Goal: Task Accomplishment & Management: Use online tool/utility

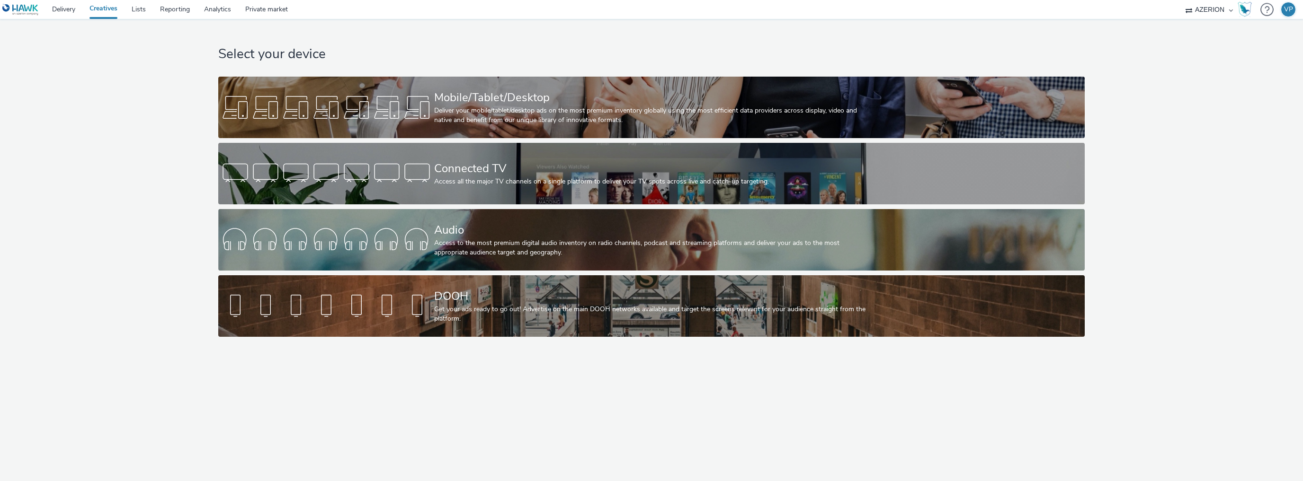
select select "ac009755-aa48-4799-8050-7a339a378eb8"
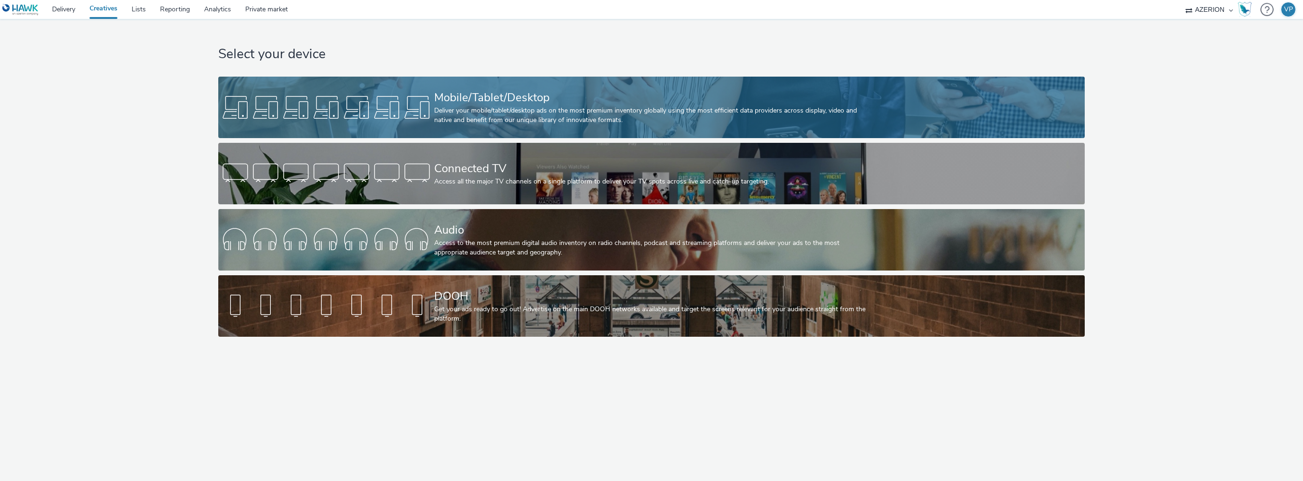
click at [529, 111] on div "Deliver your mobile/tablet/desktop ads on the most premium inventory globally u…" at bounding box center [649, 115] width 431 height 19
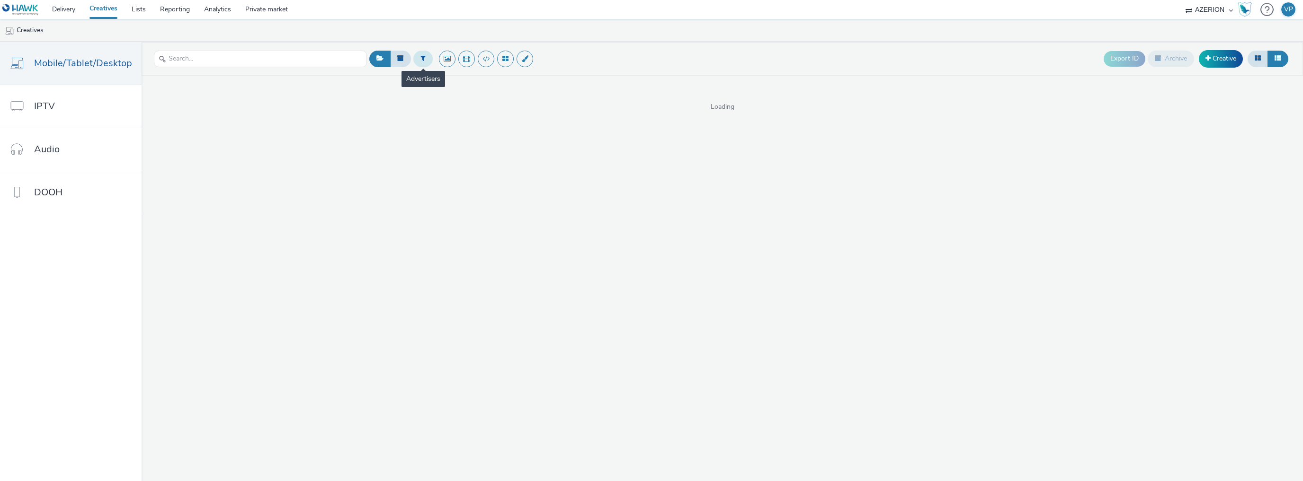
click at [422, 59] on button at bounding box center [422, 59] width 19 height 16
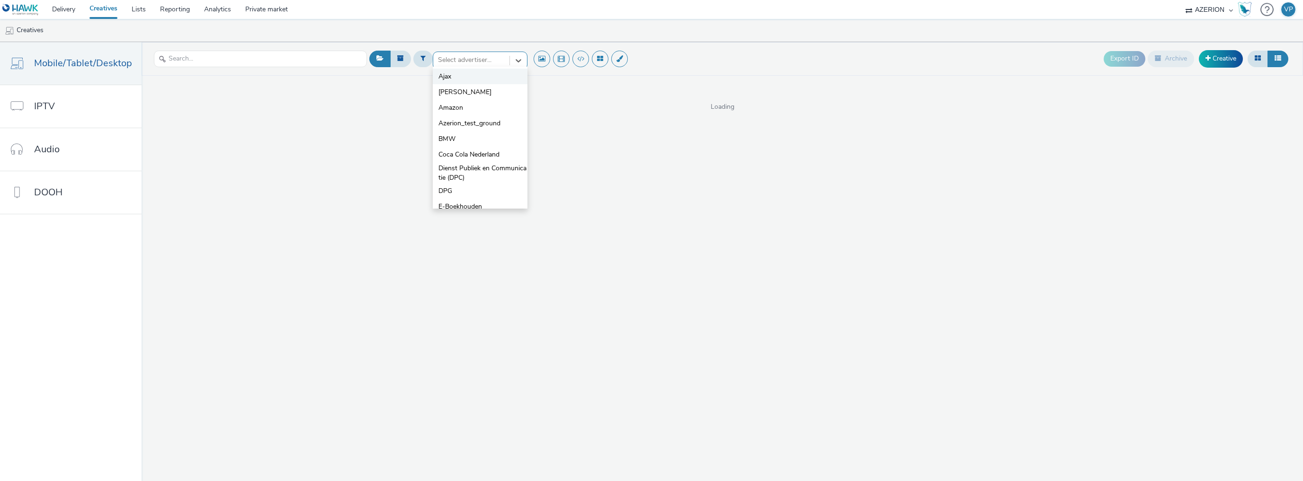
drag, startPoint x: 463, startPoint y: 59, endPoint x: 456, endPoint y: 71, distance: 13.6
click at [463, 60] on div at bounding box center [471, 59] width 67 height 11
click at [459, 175] on span "E-Boekhouden" at bounding box center [460, 177] width 44 height 9
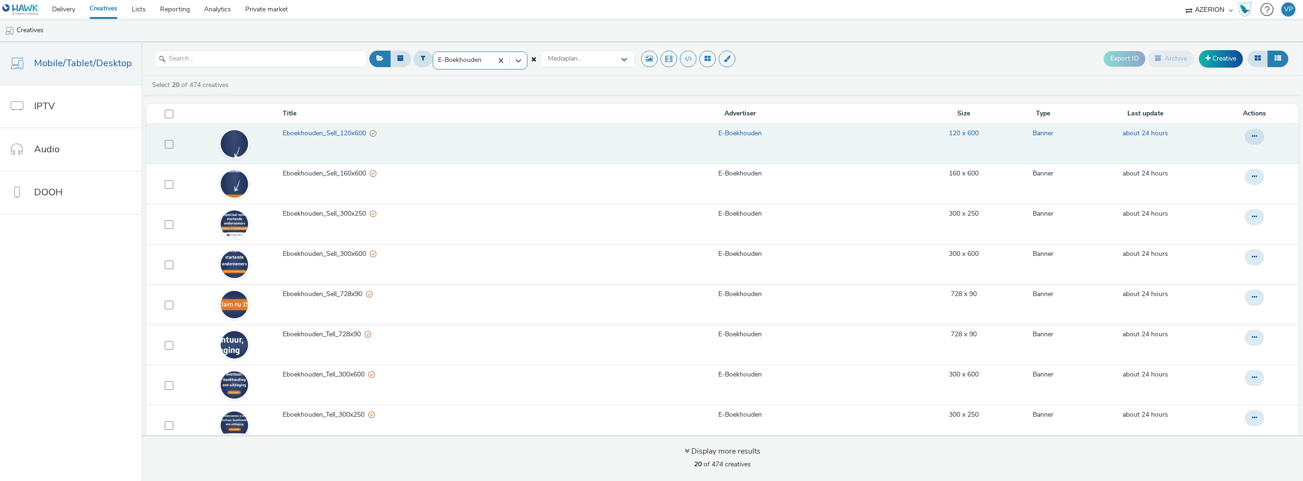
click at [338, 132] on span "Eboekhouden_Sell_120x600" at bounding box center [326, 133] width 87 height 9
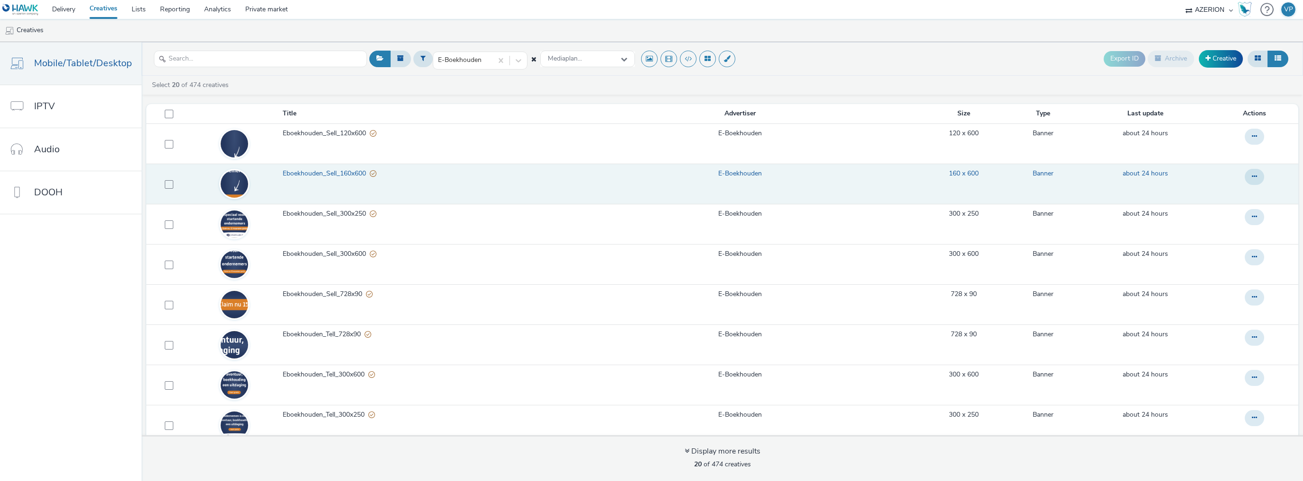
click at [334, 172] on span "Eboekhouden_Sell_160x600" at bounding box center [326, 173] width 87 height 9
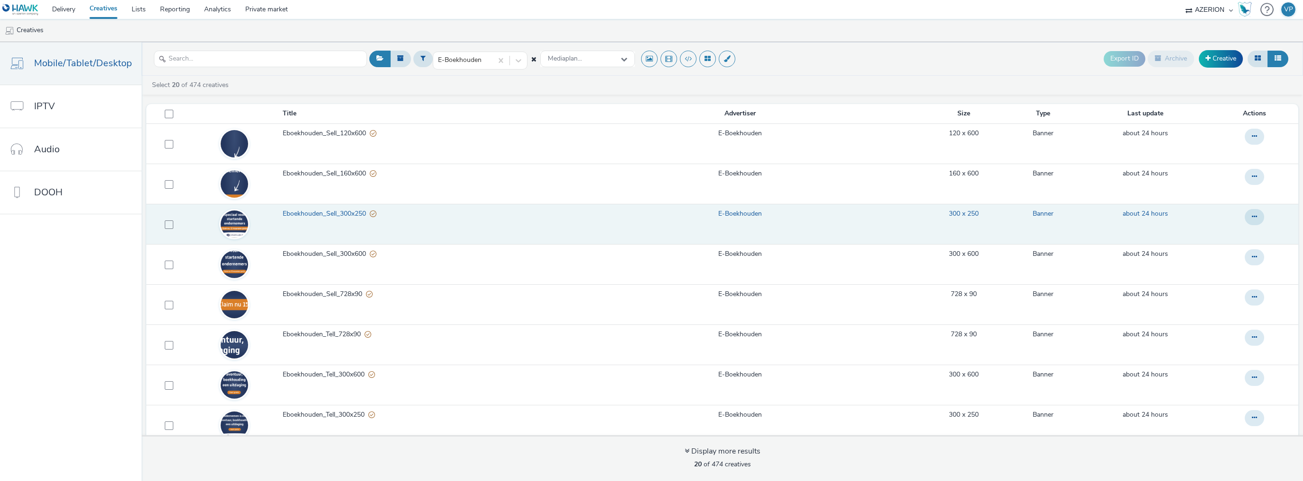
drag, startPoint x: 332, startPoint y: 214, endPoint x: 331, endPoint y: 235, distance: 21.8
click at [332, 214] on span "Eboekhouden_Sell_300x250" at bounding box center [326, 213] width 87 height 9
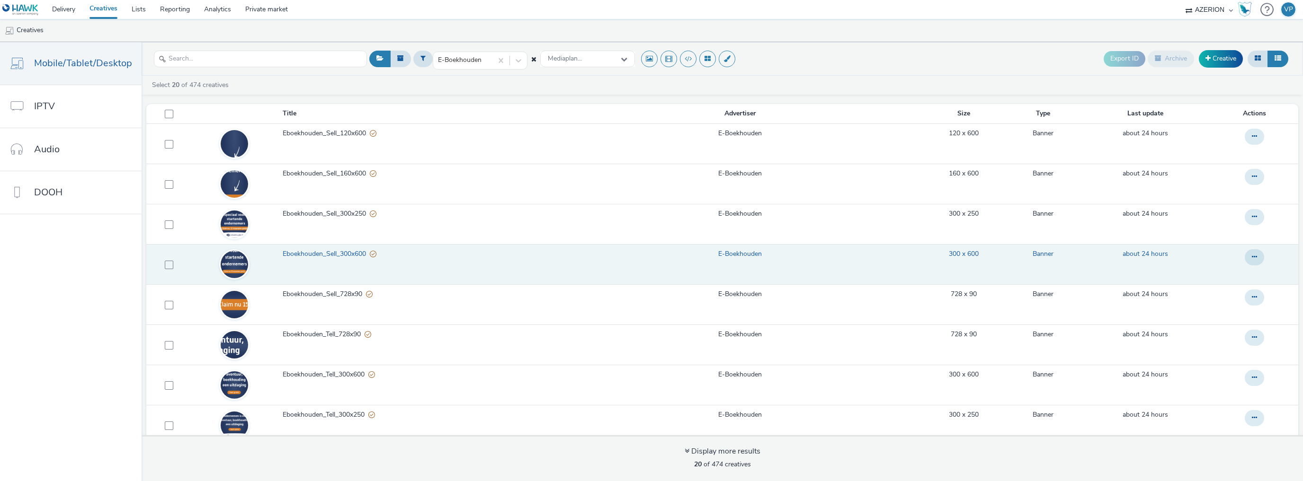
drag, startPoint x: 330, startPoint y: 254, endPoint x: 330, endPoint y: 259, distance: 5.2
click at [330, 254] on span "Eboekhouden_Sell_300x600" at bounding box center [326, 254] width 87 height 9
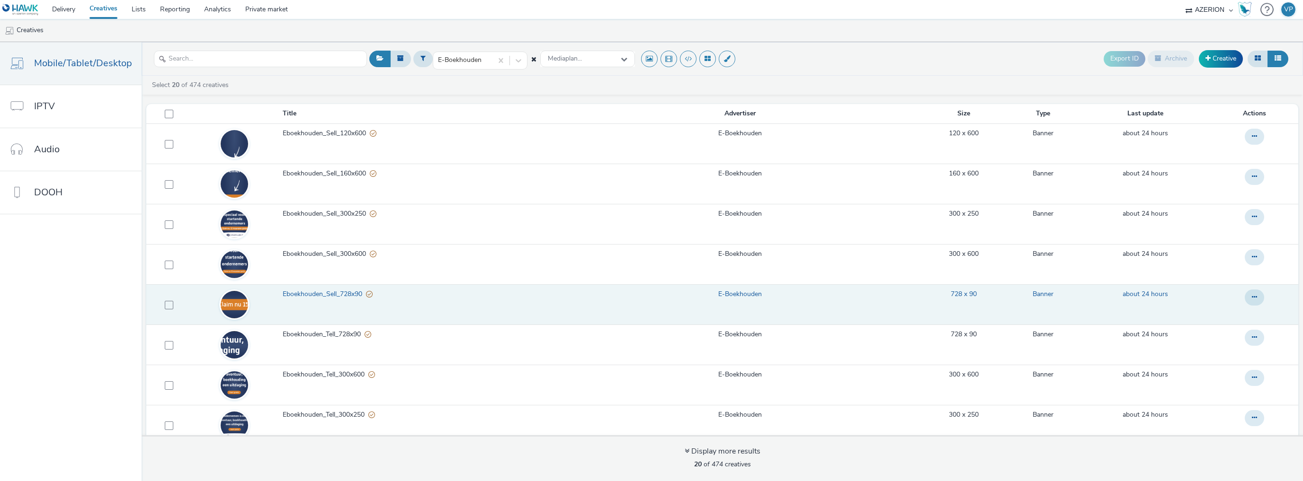
click at [328, 297] on span "Eboekhouden_Sell_728x90" at bounding box center [324, 294] width 83 height 9
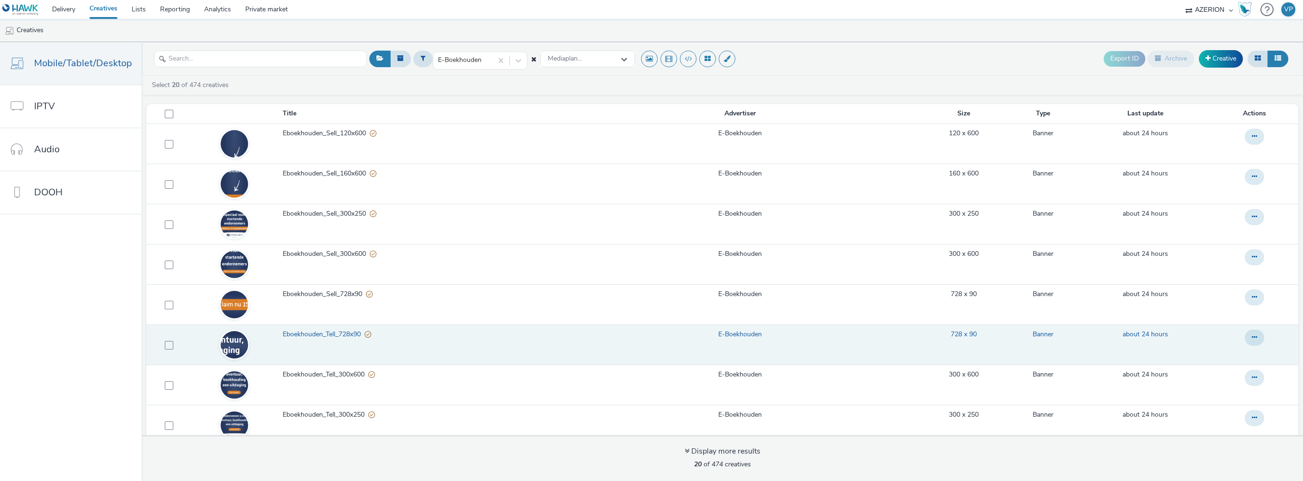
click at [332, 333] on span "Eboekhouden_Tell_728x90" at bounding box center [324, 334] width 82 height 9
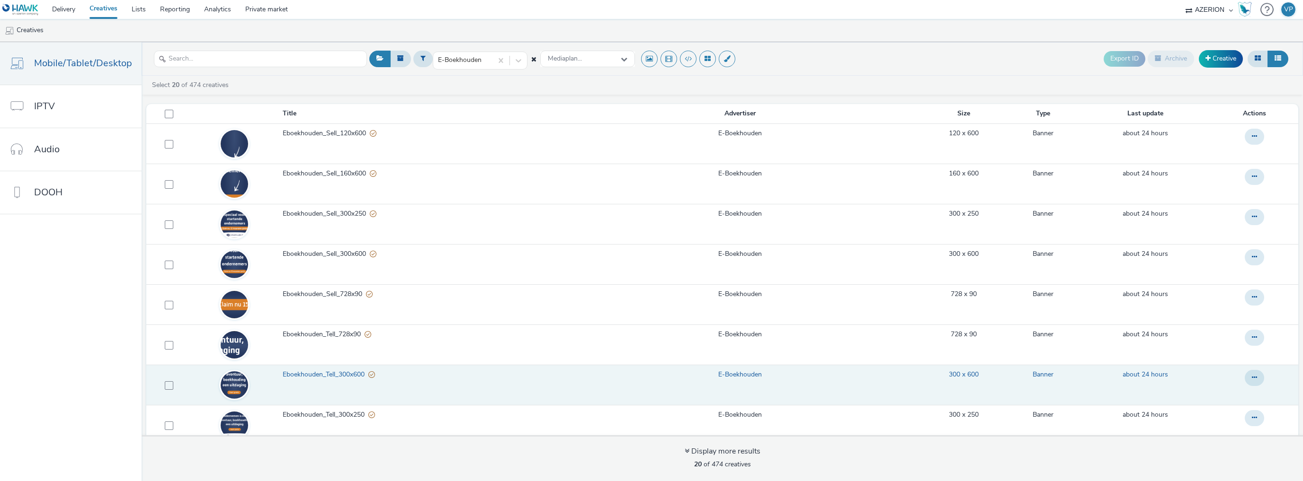
click at [335, 375] on span "Eboekhouden_Tell_300x600" at bounding box center [326, 374] width 86 height 9
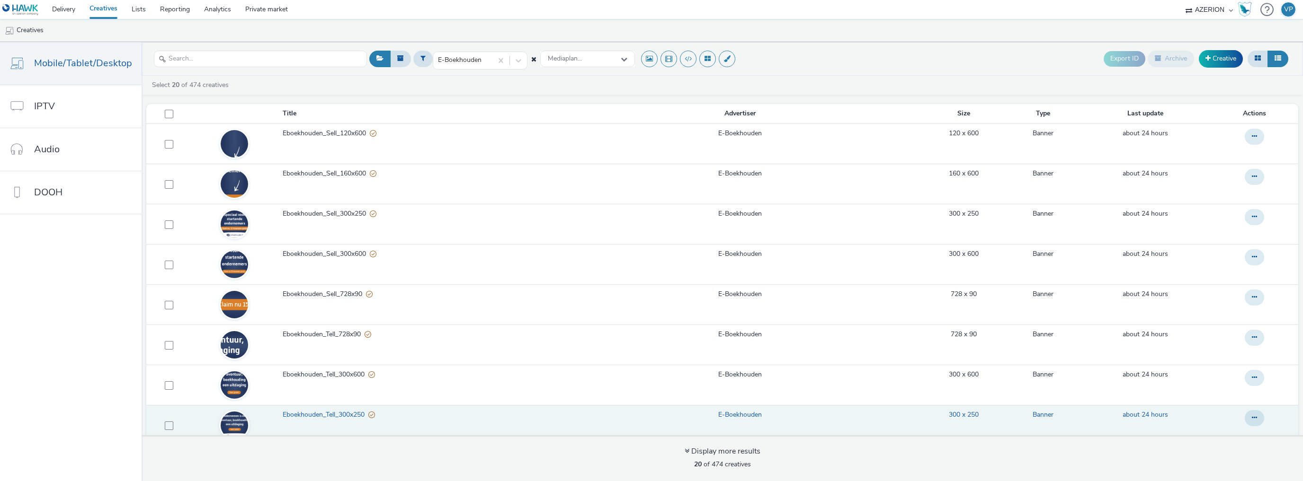
click at [340, 415] on span "Eboekhouden_Tell_300x250" at bounding box center [326, 414] width 86 height 9
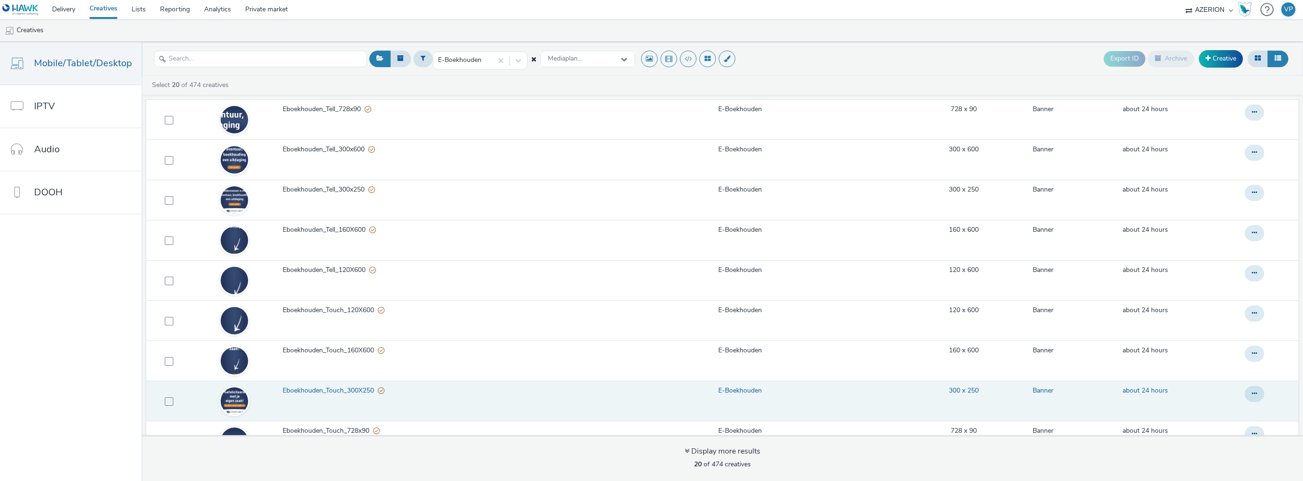
scroll to position [265, 0]
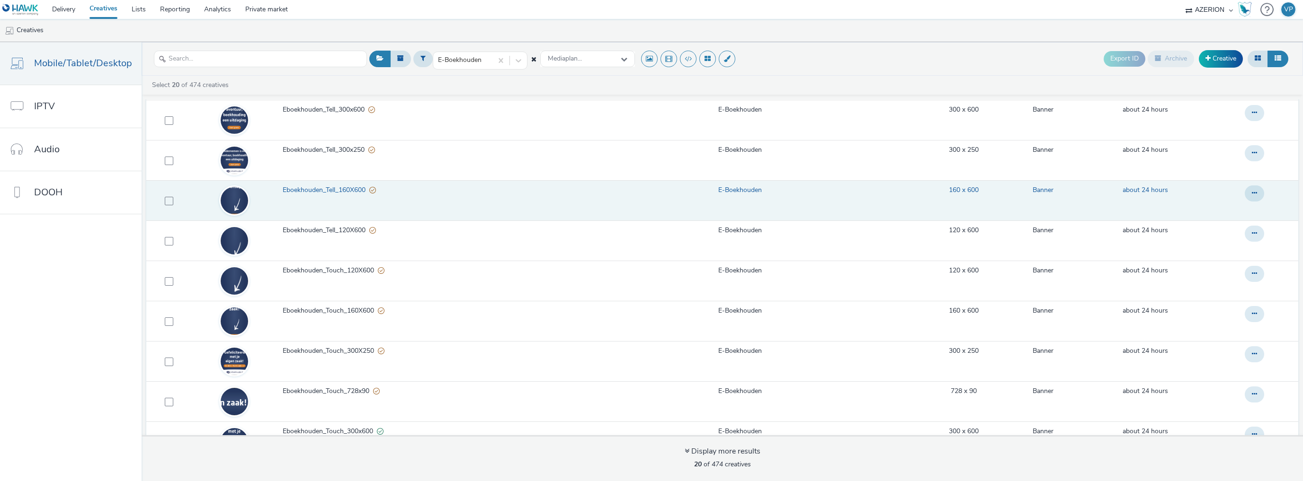
click at [339, 187] on span "Eboekhouden_Tell_160X600" at bounding box center [326, 190] width 87 height 9
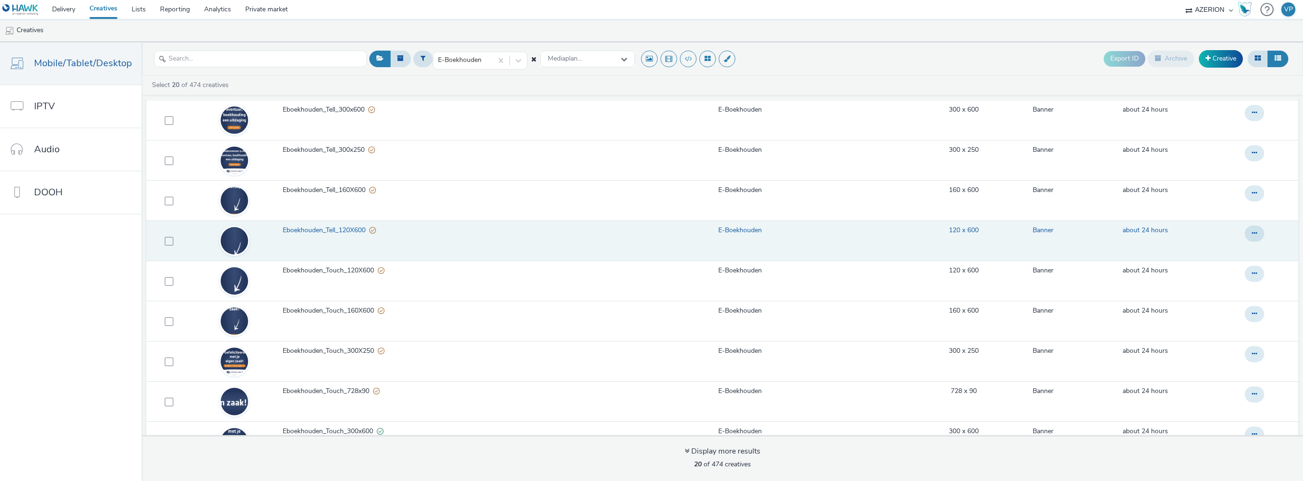
click at [341, 228] on span "Eboekhouden_Tell_120X600" at bounding box center [326, 230] width 87 height 9
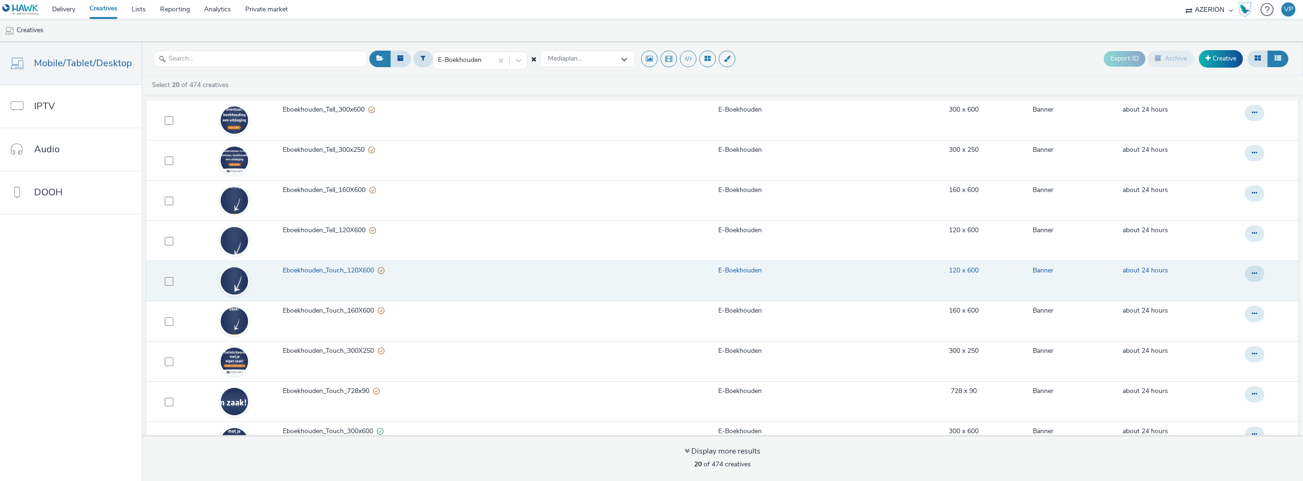
click at [341, 269] on span "Eboekhouden_Touch_120X600" at bounding box center [330, 270] width 95 height 9
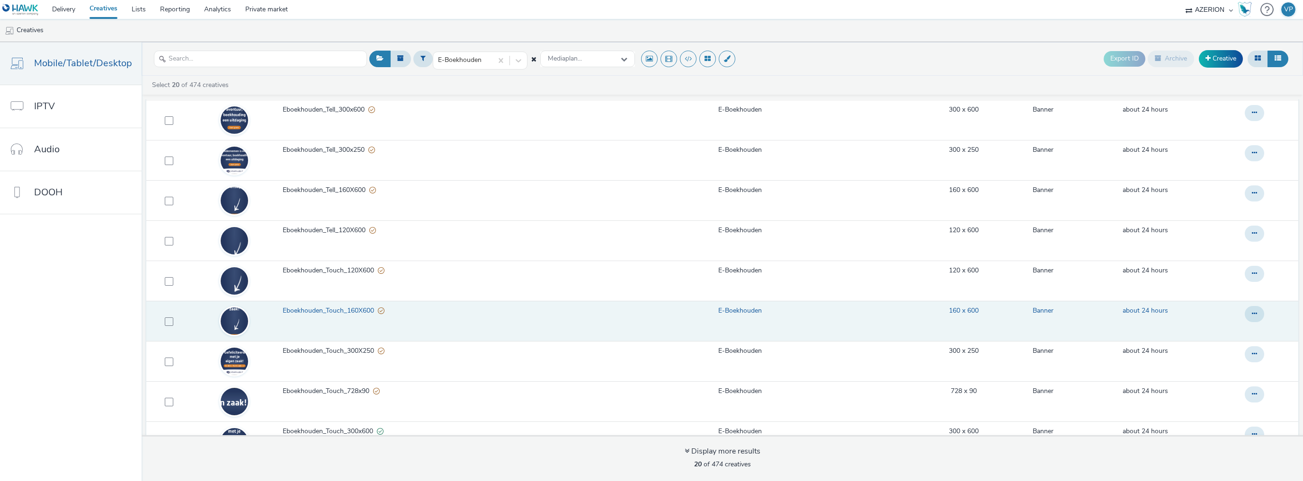
click at [335, 310] on span "Eboekhouden_Touch_160X600" at bounding box center [330, 310] width 95 height 9
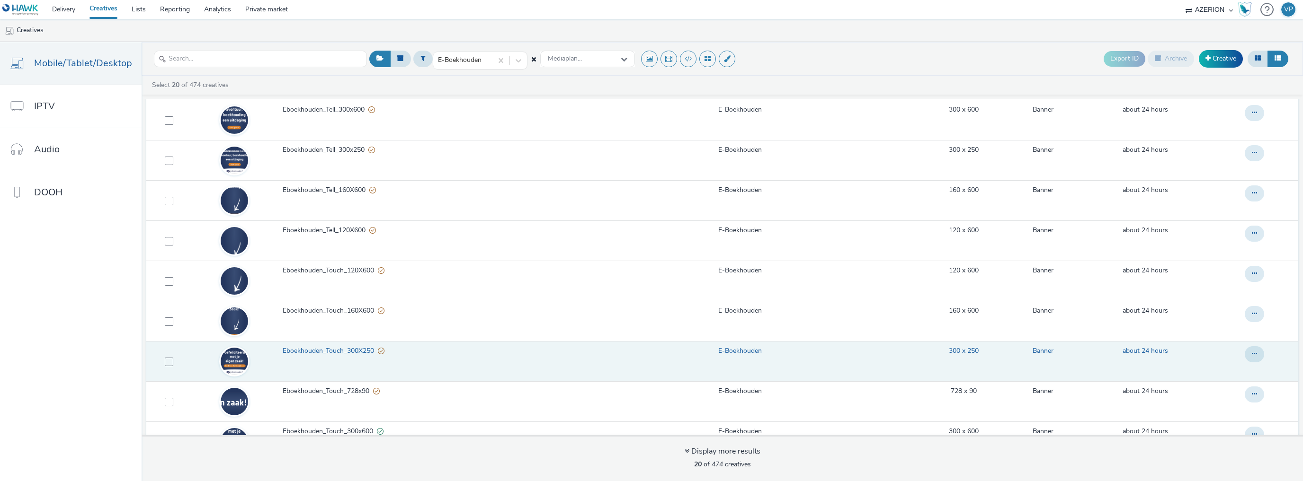
click at [336, 350] on span "Eboekhouden_Touch_300X250" at bounding box center [330, 351] width 95 height 9
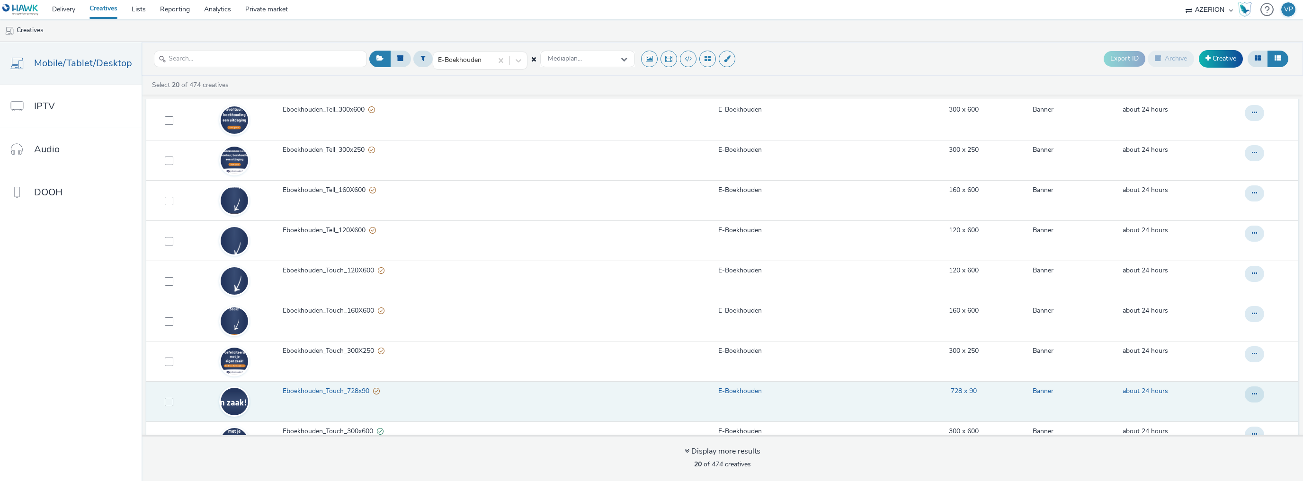
click at [339, 387] on span "Eboekhouden_Touch_728x90" at bounding box center [328, 391] width 90 height 9
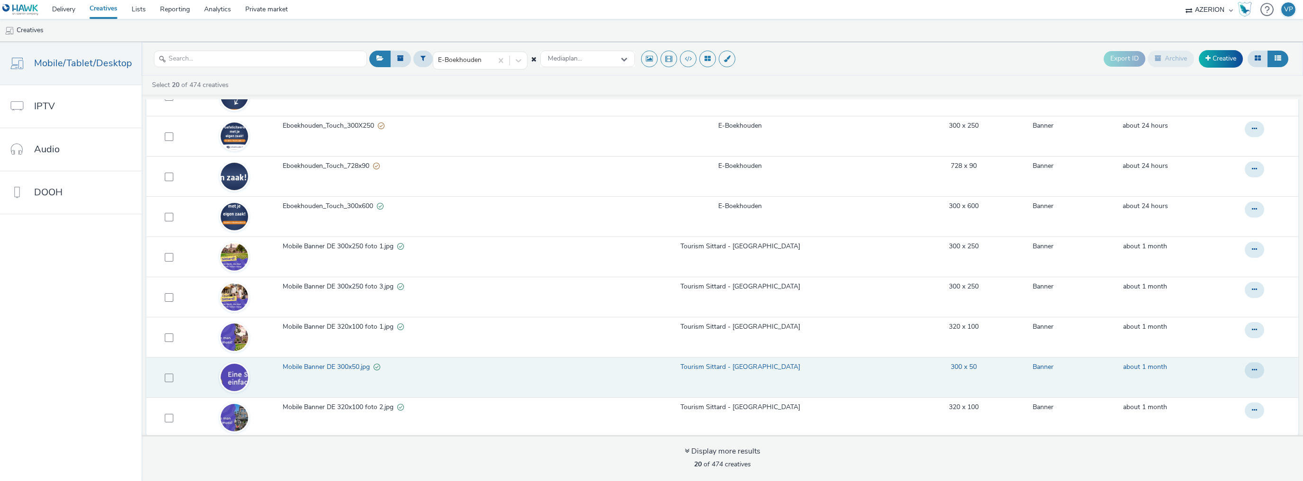
scroll to position [492, 0]
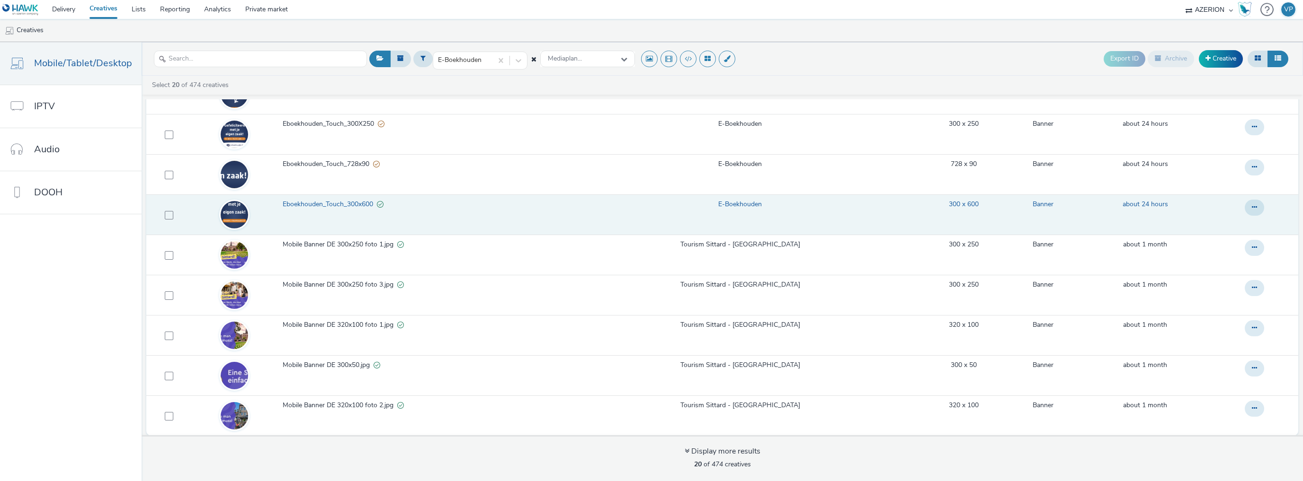
click at [344, 202] on span "Eboekhouden_Touch_300x600" at bounding box center [330, 204] width 94 height 9
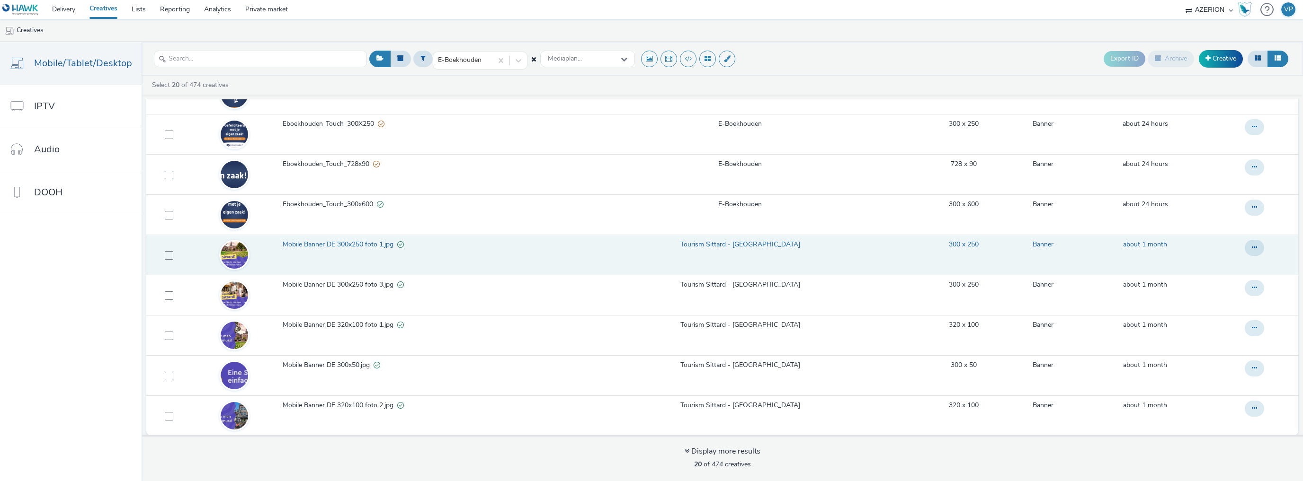
click at [238, 252] on img at bounding box center [234, 254] width 27 height 27
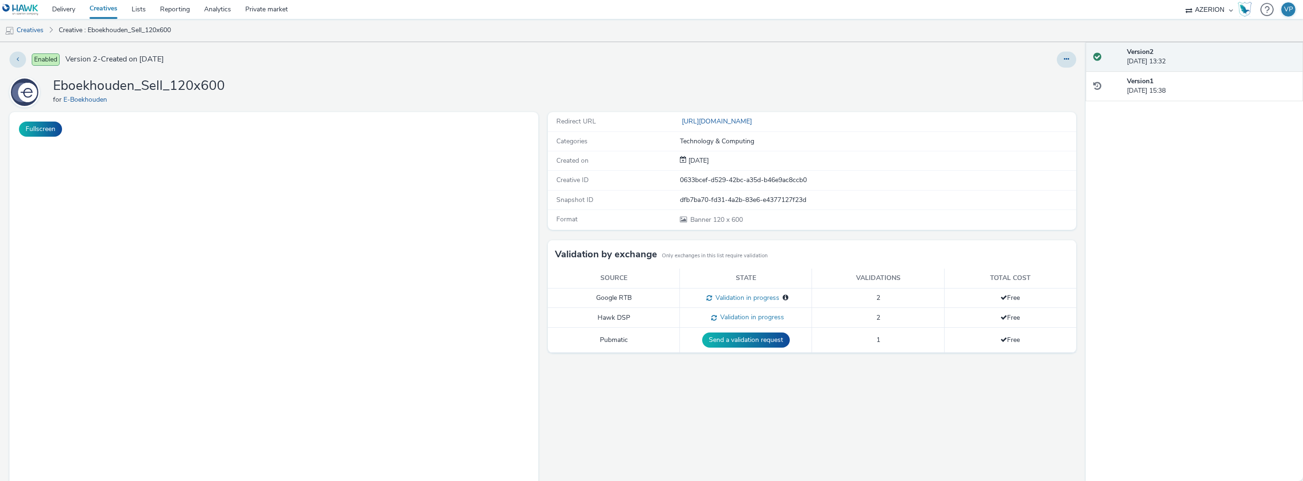
select select "ac009755-aa48-4799-8050-7a339a378eb8"
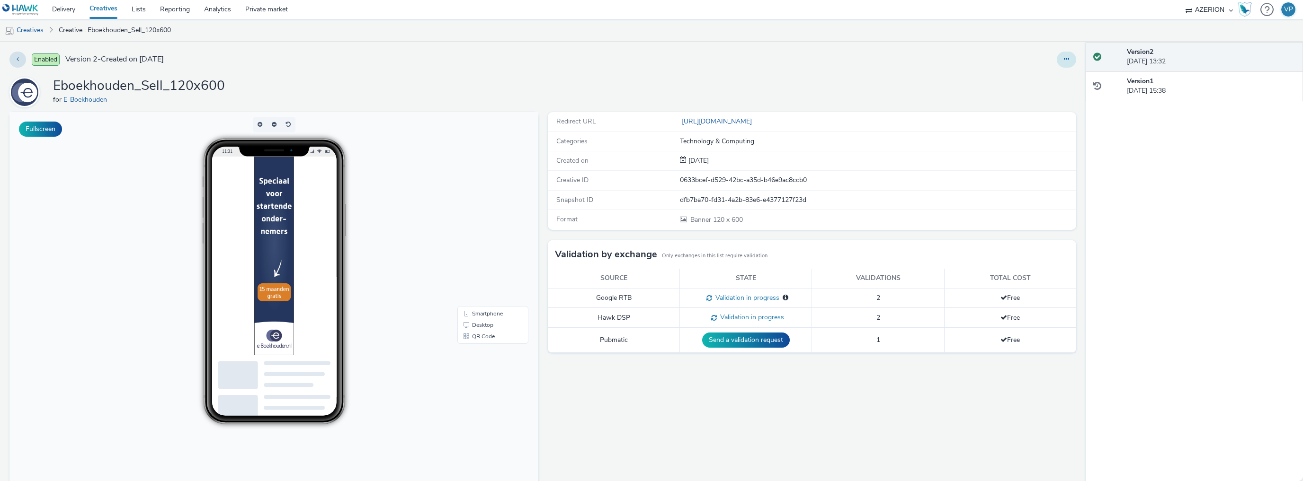
click at [1062, 63] on button at bounding box center [1066, 60] width 19 height 16
click at [1018, 79] on link "Edit" at bounding box center [1040, 78] width 71 height 19
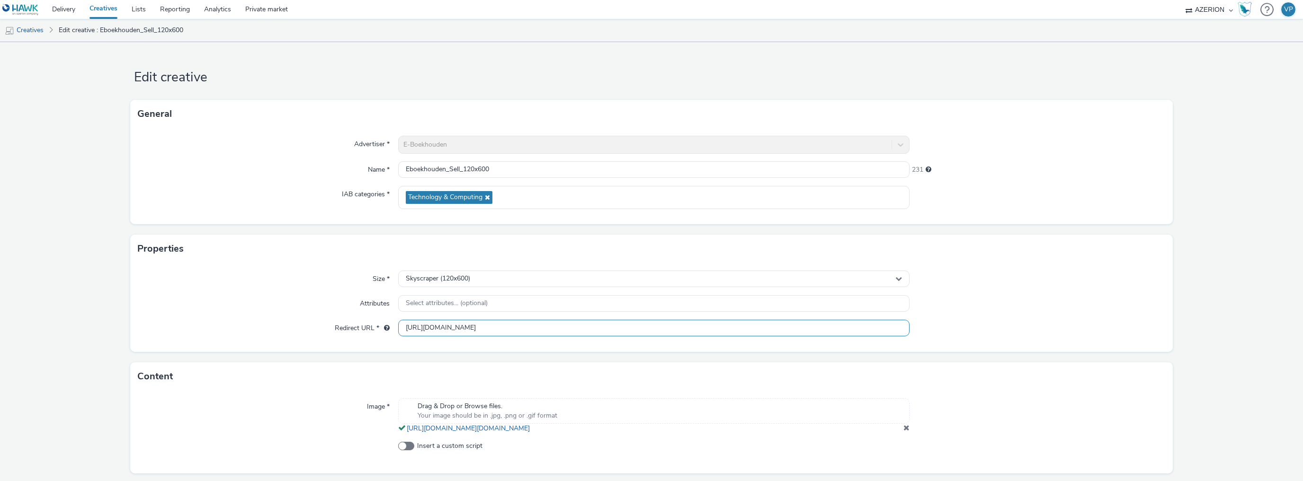
drag, startPoint x: 760, startPoint y: 323, endPoint x: 400, endPoint y: 320, distance: 360.8
click at [401, 320] on input "[URL][DOMAIN_NAME]" at bounding box center [653, 328] width 511 height 17
paste input "[URL][DOMAIN_NAME]"
type input "[URL][DOMAIN_NAME]"
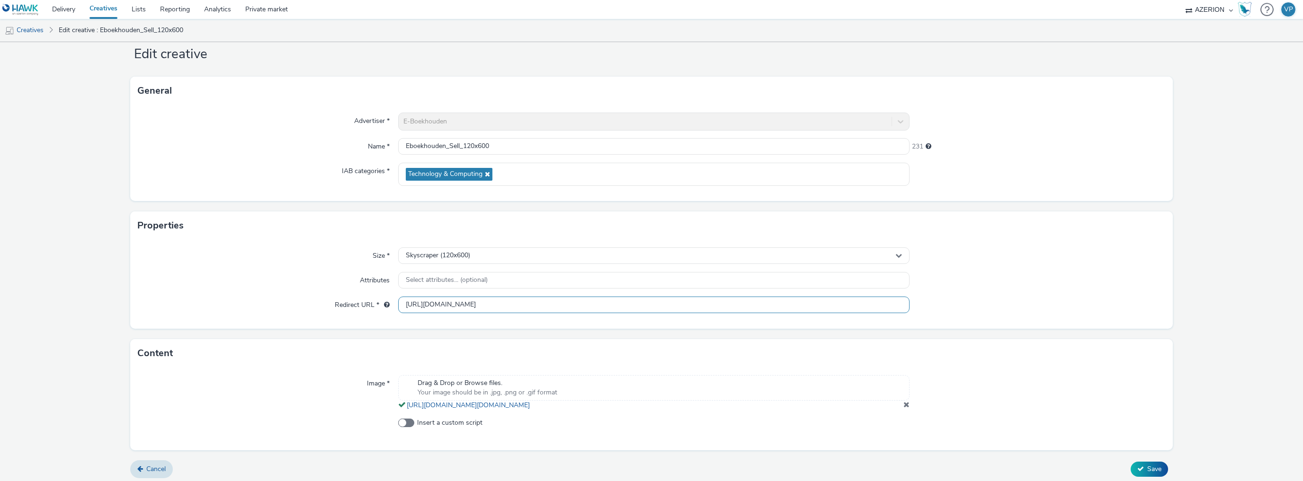
scroll to position [36, 0]
click at [1140, 460] on button "Save" at bounding box center [1149, 465] width 37 height 15
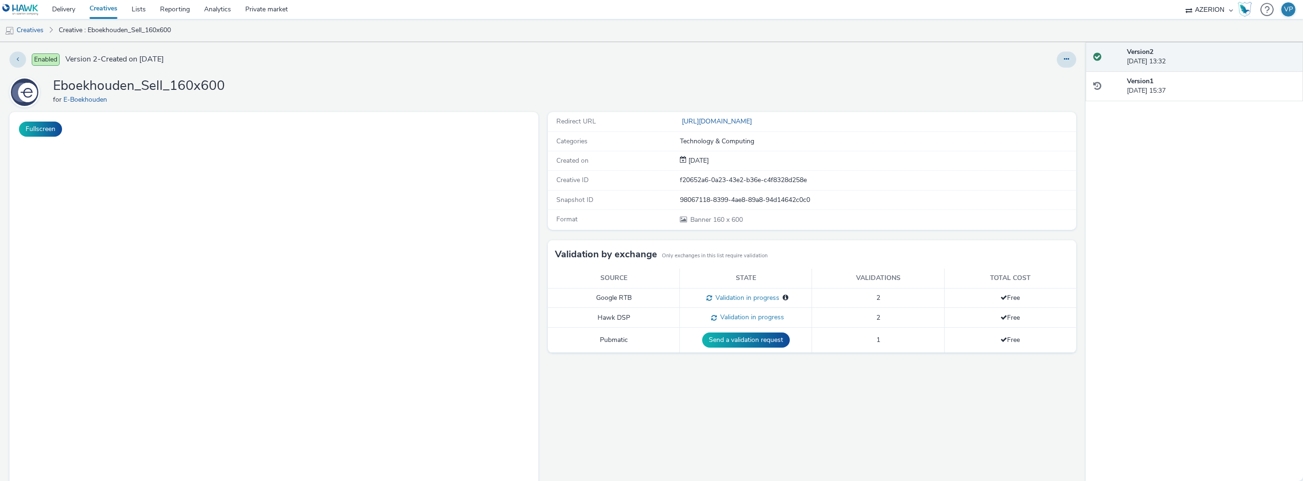
select select "ac009755-aa48-4799-8050-7a339a378eb8"
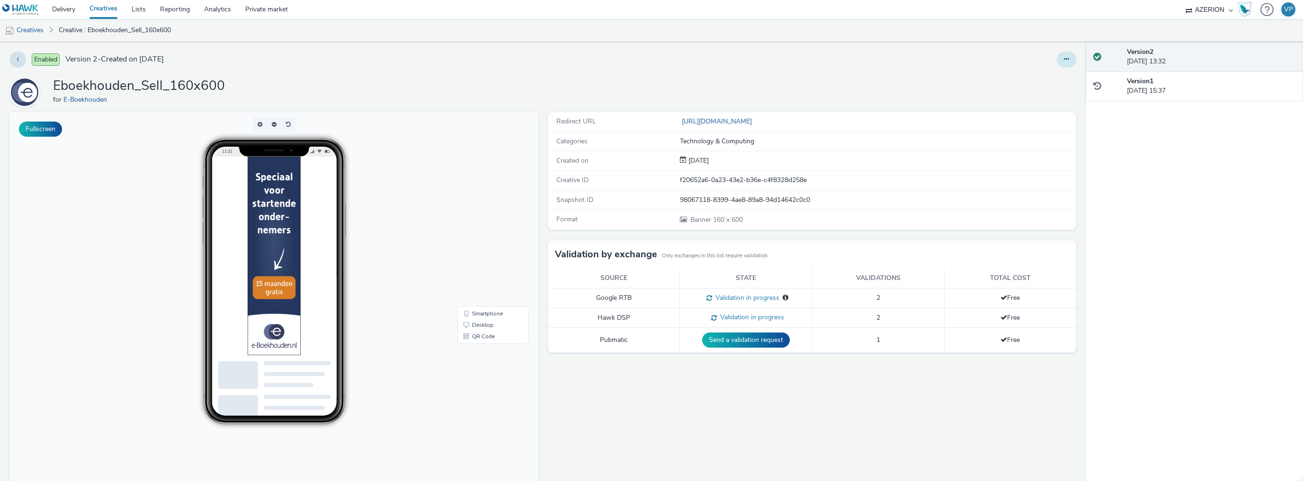
click at [1060, 63] on button at bounding box center [1066, 60] width 19 height 16
click at [1028, 86] on link "Edit" at bounding box center [1040, 78] width 71 height 19
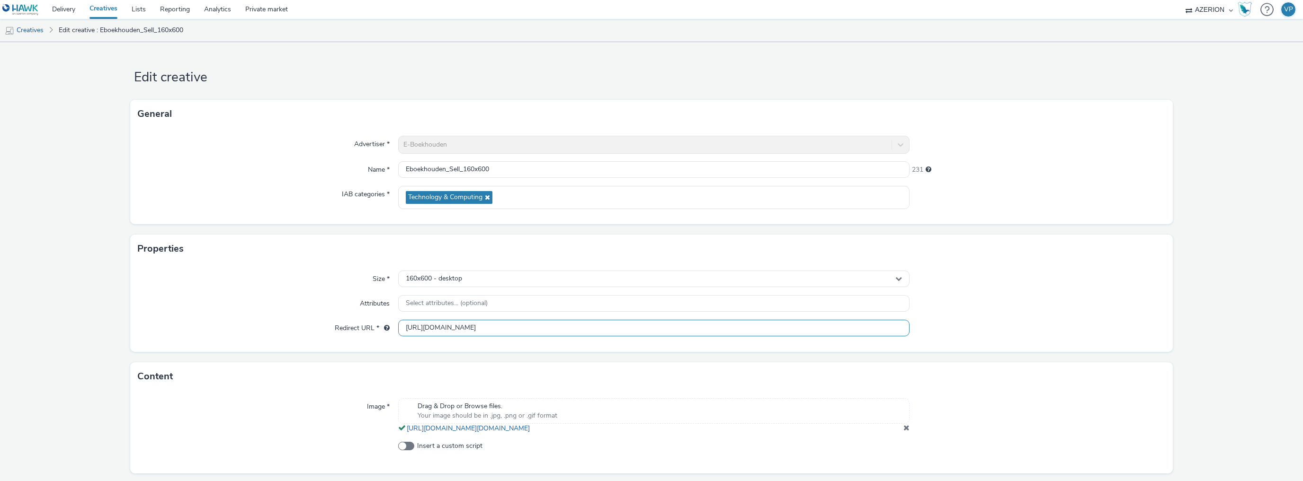
drag, startPoint x: 750, startPoint y: 325, endPoint x: 360, endPoint y: 316, distance: 390.7
click at [360, 316] on div "Size * 160x600 - desktop Attributes Select attributes... (optional) Redirect UR…" at bounding box center [651, 307] width 1043 height 89
paste input "text"
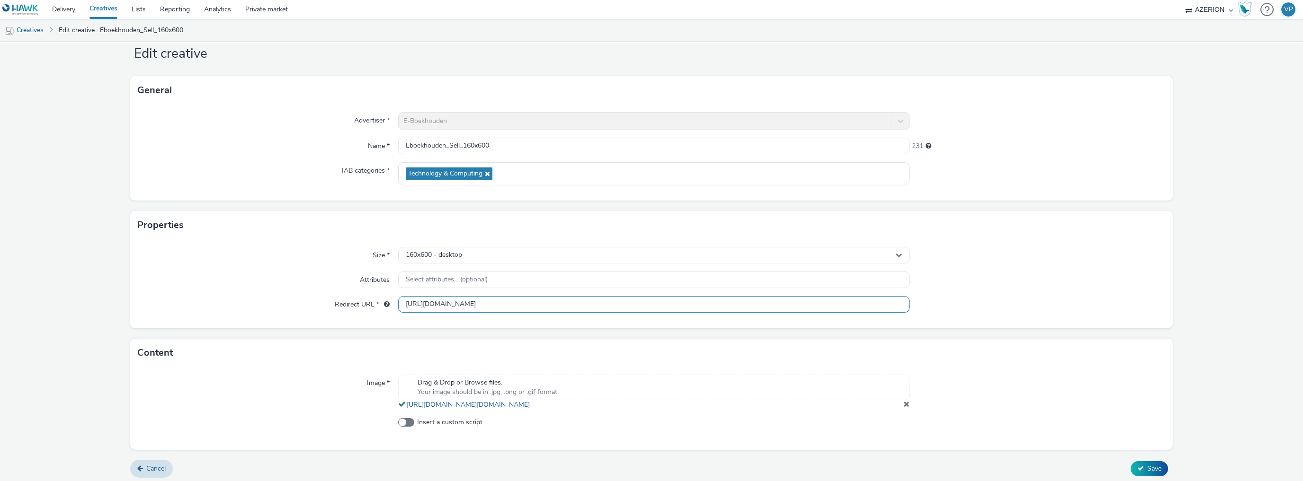
scroll to position [36, 0]
type input "[URL][DOMAIN_NAME]"
click at [1138, 463] on icon at bounding box center [1140, 465] width 7 height 7
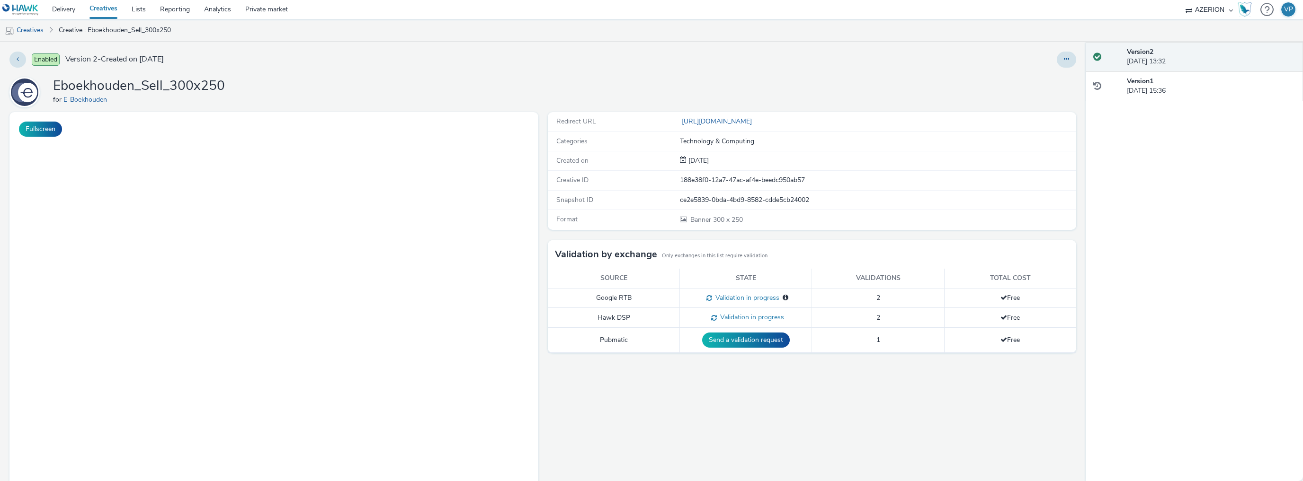
select select "ac009755-aa48-4799-8050-7a339a378eb8"
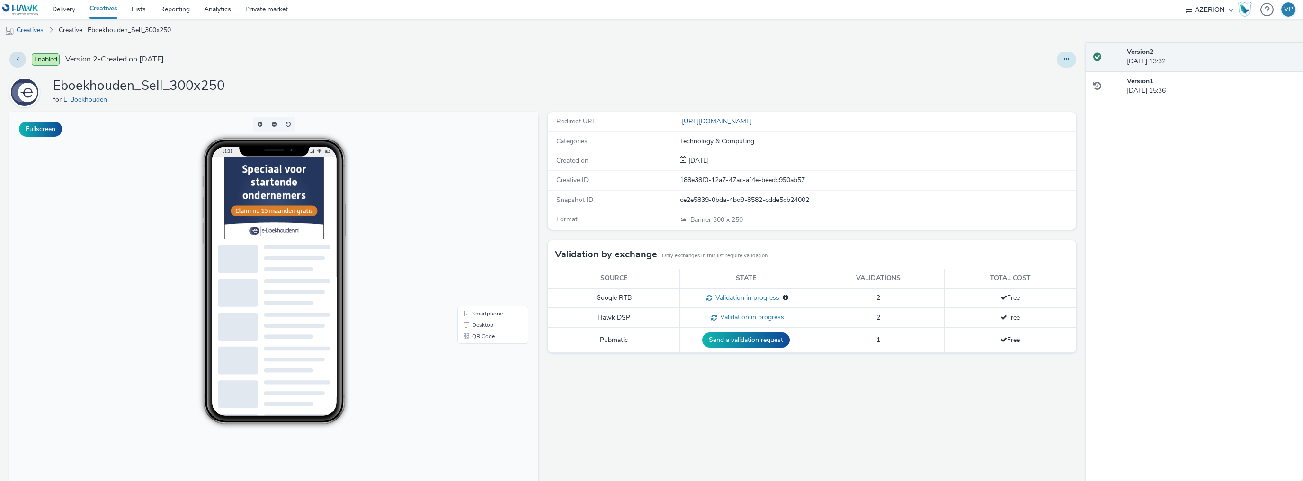
click at [1064, 56] on icon at bounding box center [1066, 59] width 5 height 7
click at [1021, 76] on link "Edit" at bounding box center [1040, 78] width 71 height 19
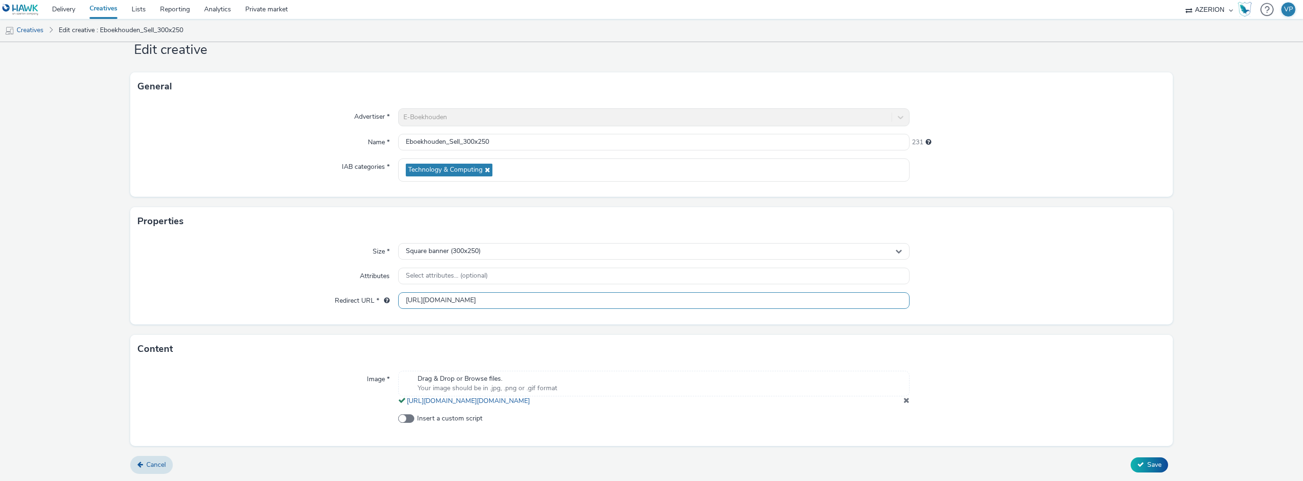
drag, startPoint x: 773, startPoint y: 291, endPoint x: 337, endPoint y: 305, distance: 435.8
click at [337, 305] on div "Size * Square banner (300x250) Attributes Select attributes... (optional) Redir…" at bounding box center [651, 280] width 1043 height 89
paste input "text"
type input "[URL][DOMAIN_NAME]"
click at [1148, 467] on span "Save" at bounding box center [1154, 465] width 14 height 9
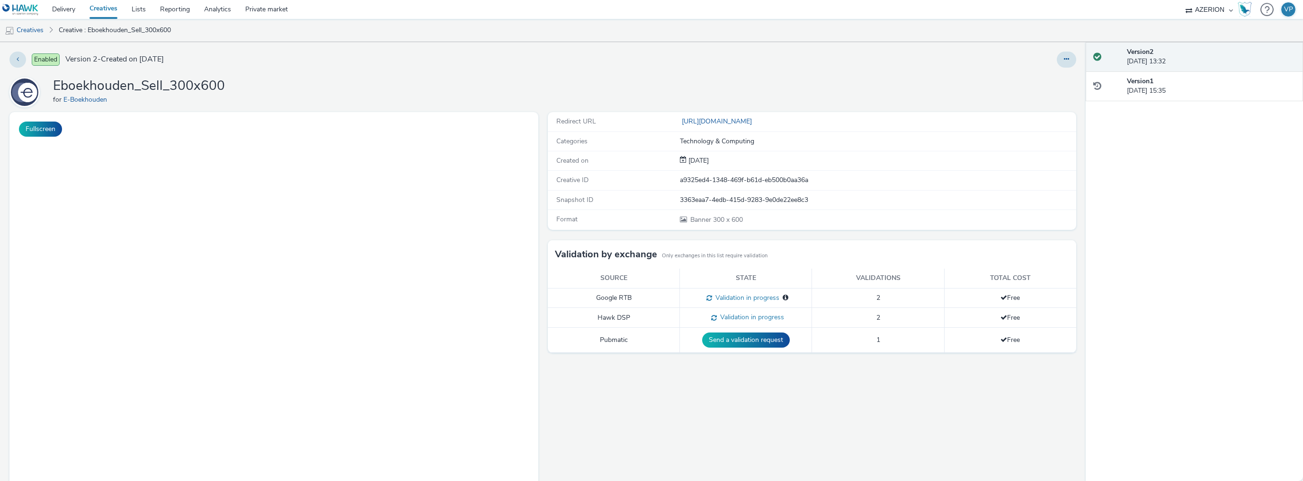
select select "ac009755-aa48-4799-8050-7a339a378eb8"
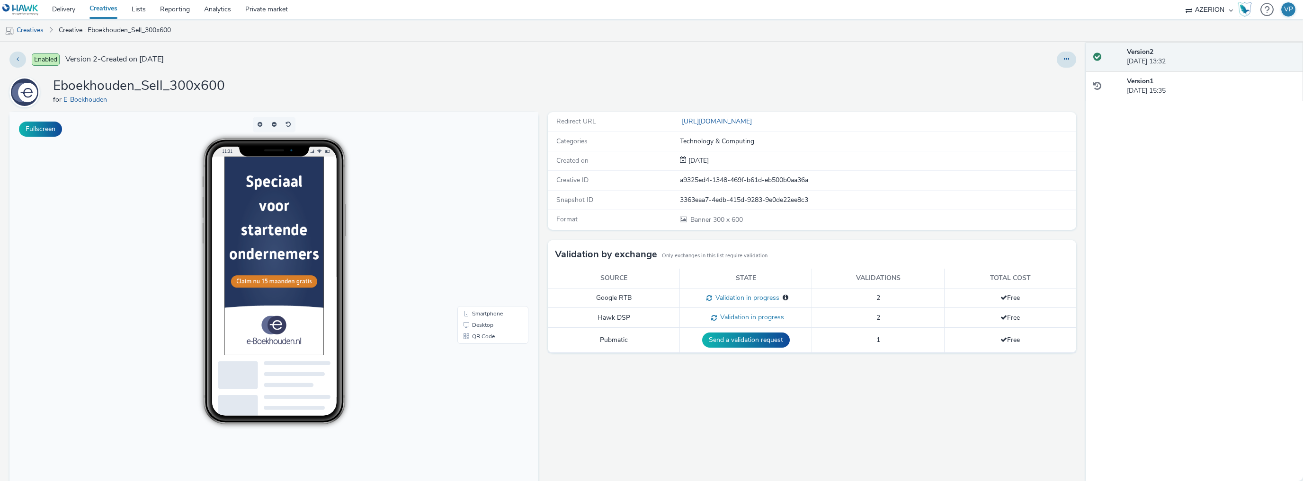
drag, startPoint x: 1060, startPoint y: 59, endPoint x: 1047, endPoint y: 66, distance: 15.3
click at [1064, 59] on icon at bounding box center [1066, 59] width 5 height 7
click at [1026, 83] on link "Edit" at bounding box center [1040, 78] width 71 height 19
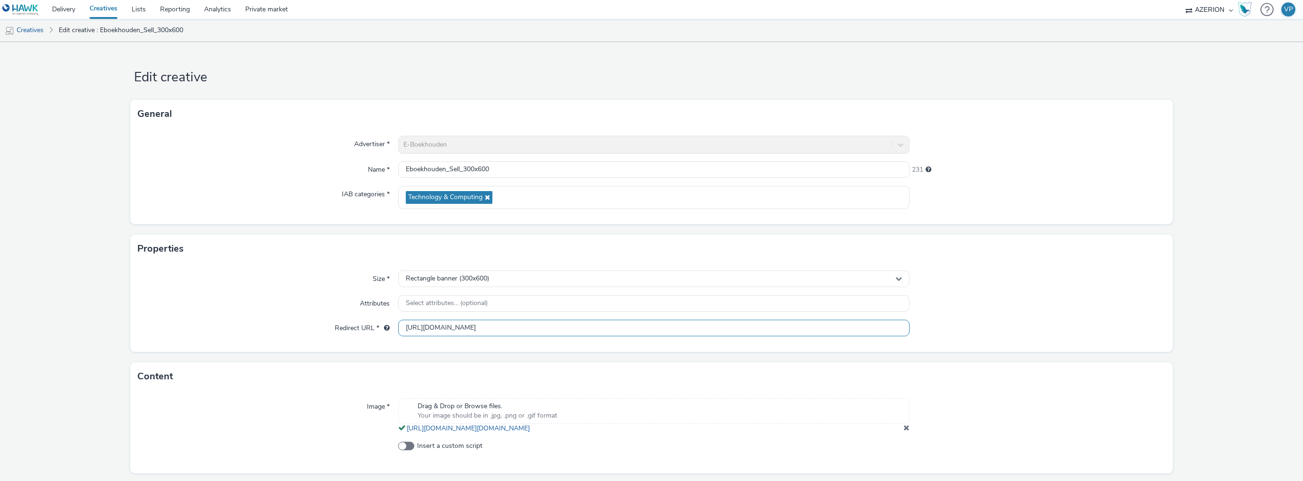
drag, startPoint x: 777, startPoint y: 329, endPoint x: 316, endPoint y: 322, distance: 461.2
click at [318, 321] on div "Redirect URL * [URL][DOMAIN_NAME]" at bounding box center [651, 328] width 1027 height 17
paste input "text"
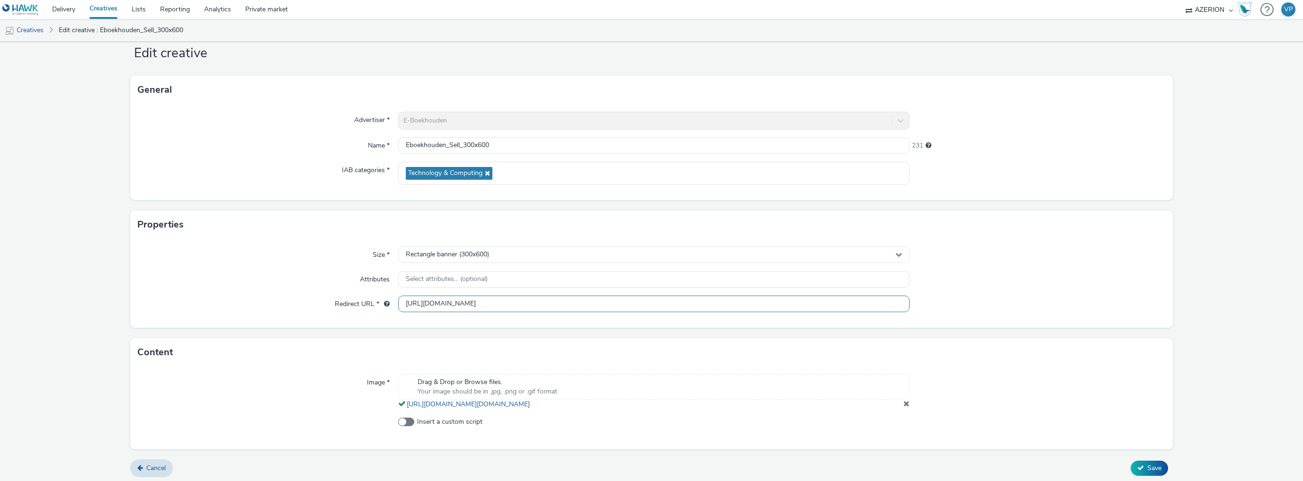
scroll to position [36, 0]
type input "[URL][DOMAIN_NAME]"
click at [1147, 466] on span "Save" at bounding box center [1154, 465] width 14 height 9
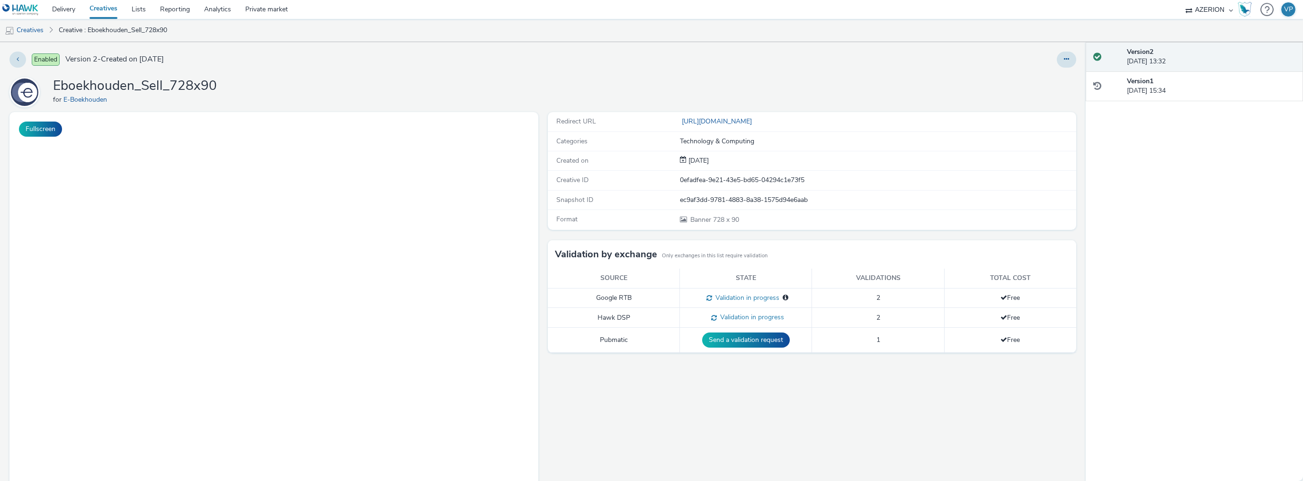
select select "ac009755-aa48-4799-8050-7a339a378eb8"
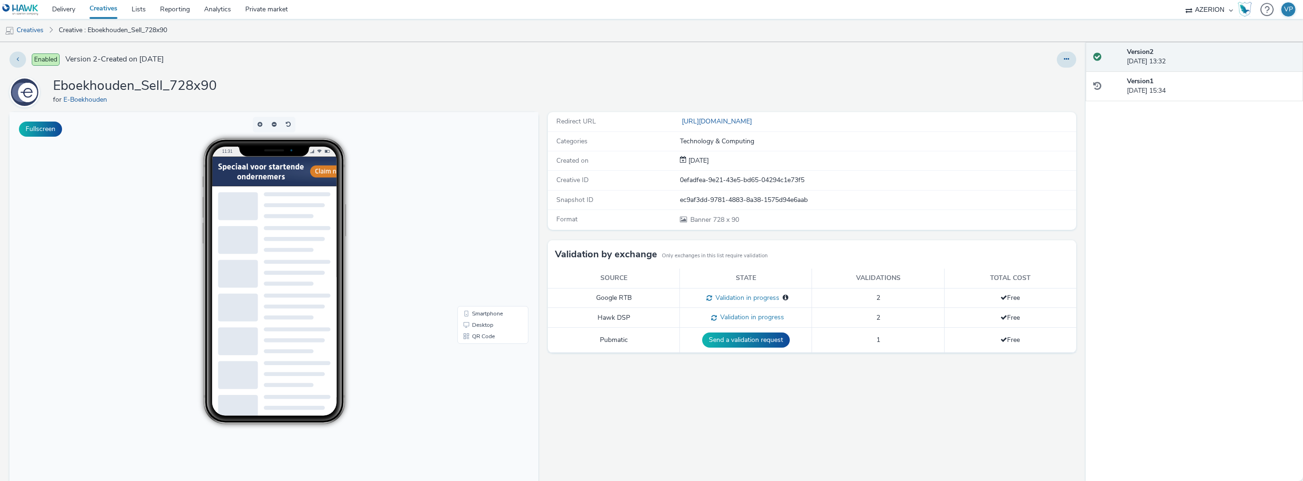
drag, startPoint x: 1062, startPoint y: 64, endPoint x: 1058, endPoint y: 67, distance: 5.1
click at [1061, 65] on button at bounding box center [1066, 60] width 19 height 16
click at [1029, 78] on link "Edit" at bounding box center [1040, 78] width 71 height 19
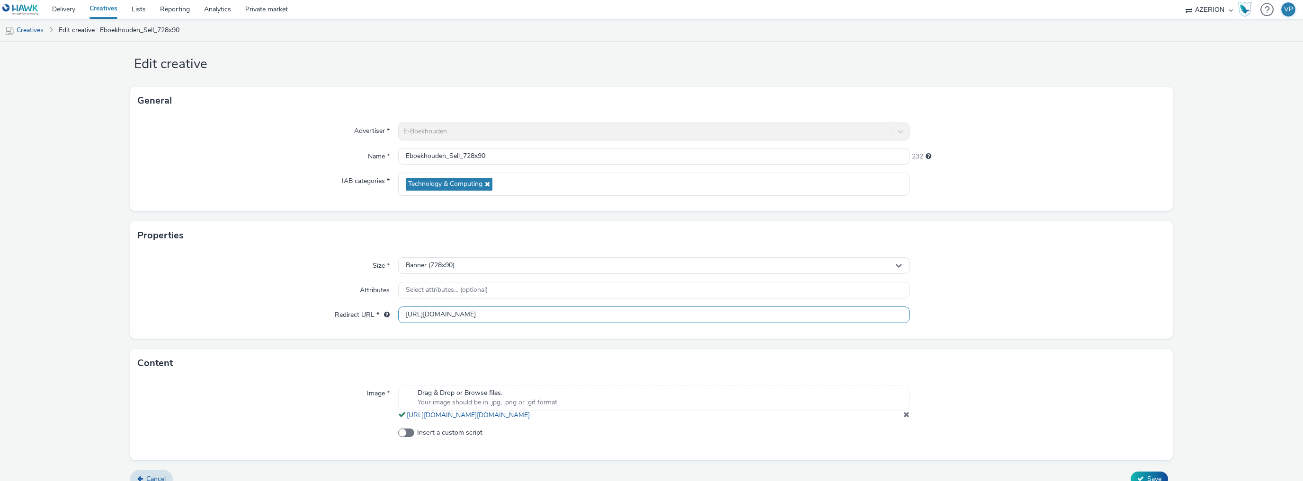
scroll to position [36, 0]
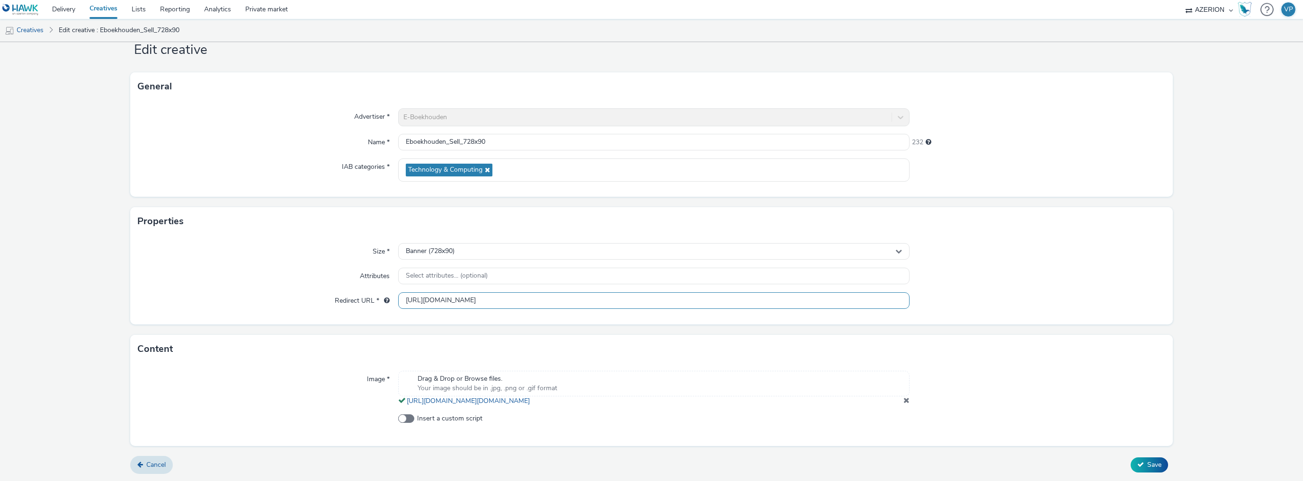
drag, startPoint x: 753, startPoint y: 285, endPoint x: 332, endPoint y: 286, distance: 421.4
click at [332, 293] on div "Redirect URL * [URL][DOMAIN_NAME]" at bounding box center [651, 301] width 1027 height 17
paste input "text"
type input "[URL][DOMAIN_NAME]"
click at [1137, 468] on icon at bounding box center [1140, 465] width 7 height 7
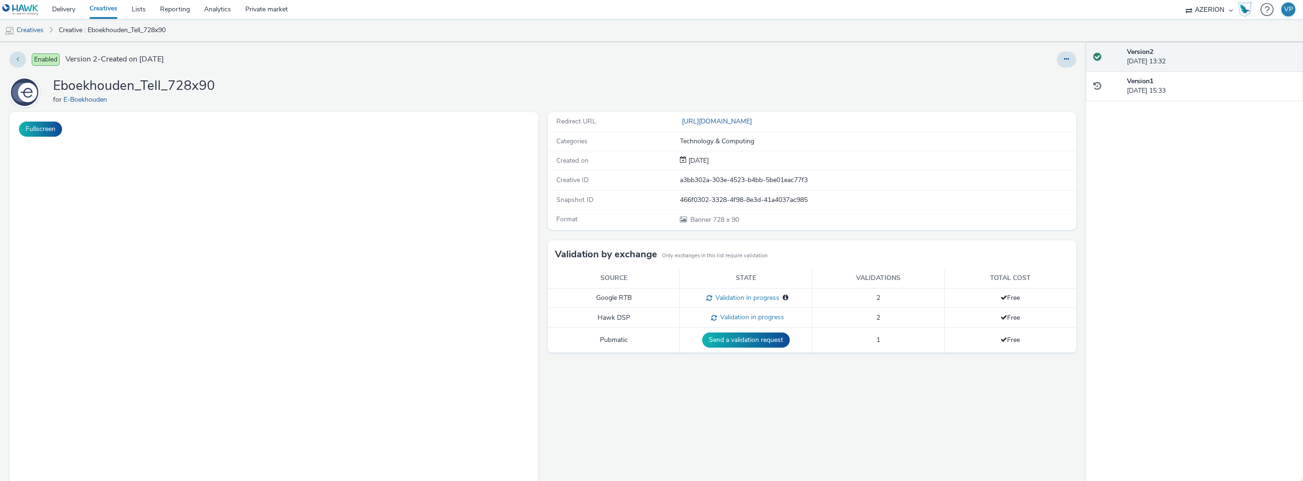
select select "ac009755-aa48-4799-8050-7a339a378eb8"
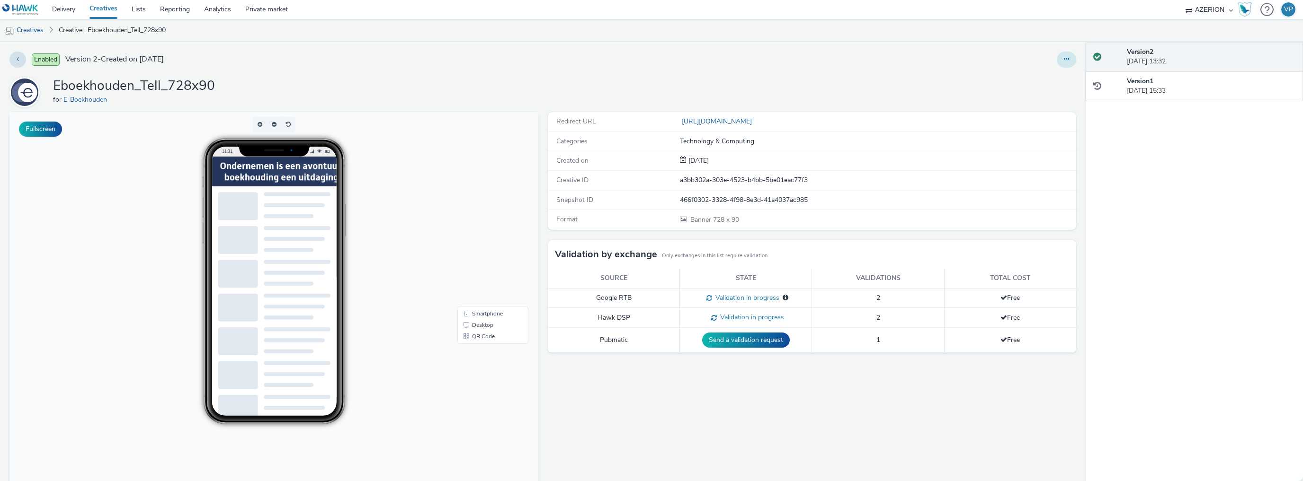
click at [1060, 64] on button at bounding box center [1066, 60] width 19 height 16
click at [1030, 81] on link "Edit" at bounding box center [1040, 78] width 71 height 19
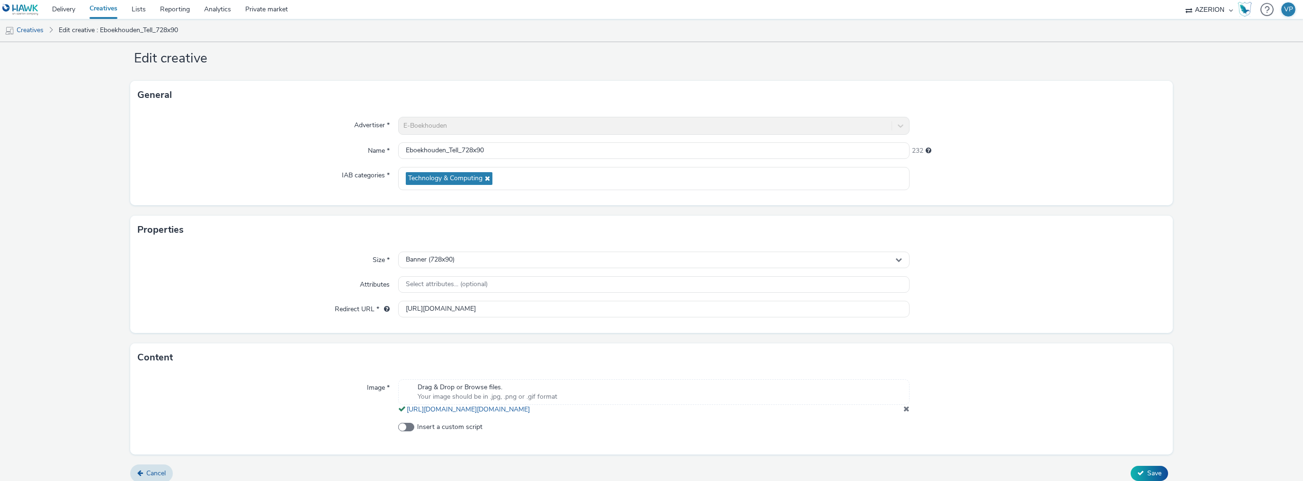
scroll to position [36, 0]
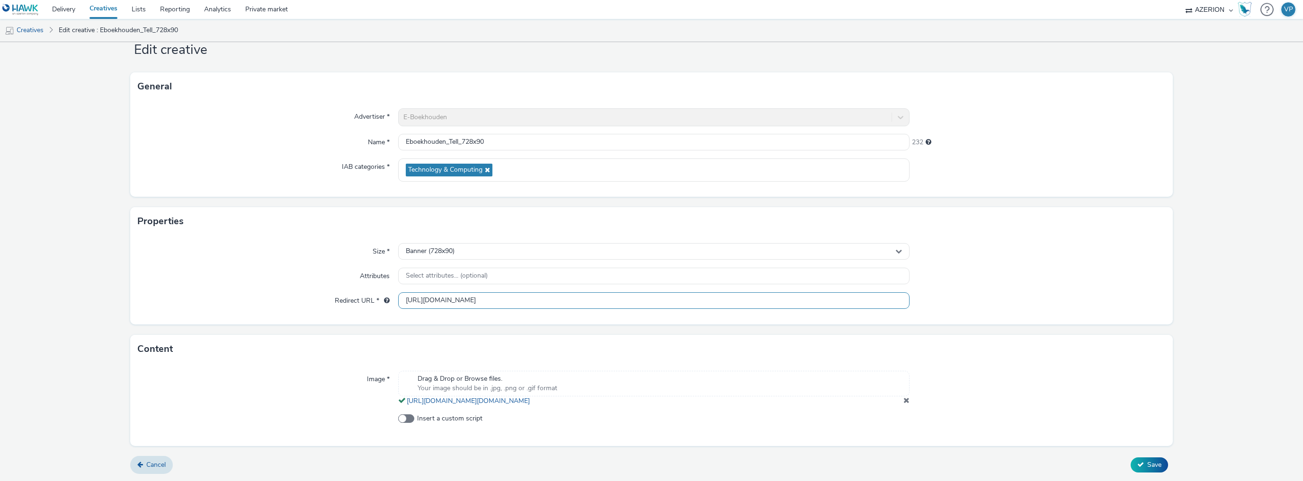
drag, startPoint x: 735, startPoint y: 288, endPoint x: 381, endPoint y: 283, distance: 354.2
click at [385, 282] on div "Size * Banner (728x90) Attributes Select attributes... (optional) Redirect URL …" at bounding box center [651, 280] width 1043 height 89
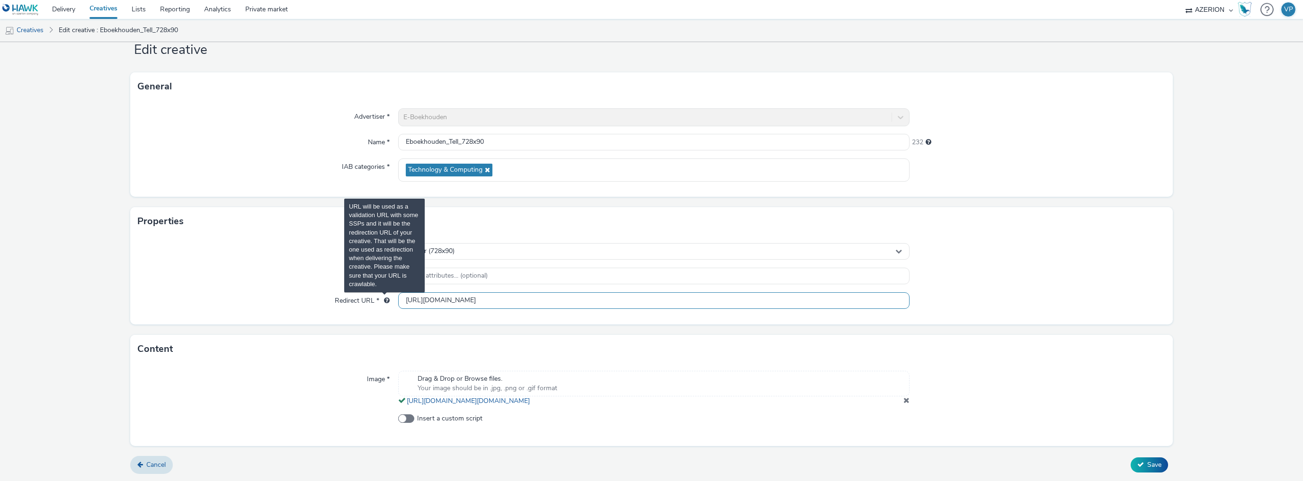
paste input "text"
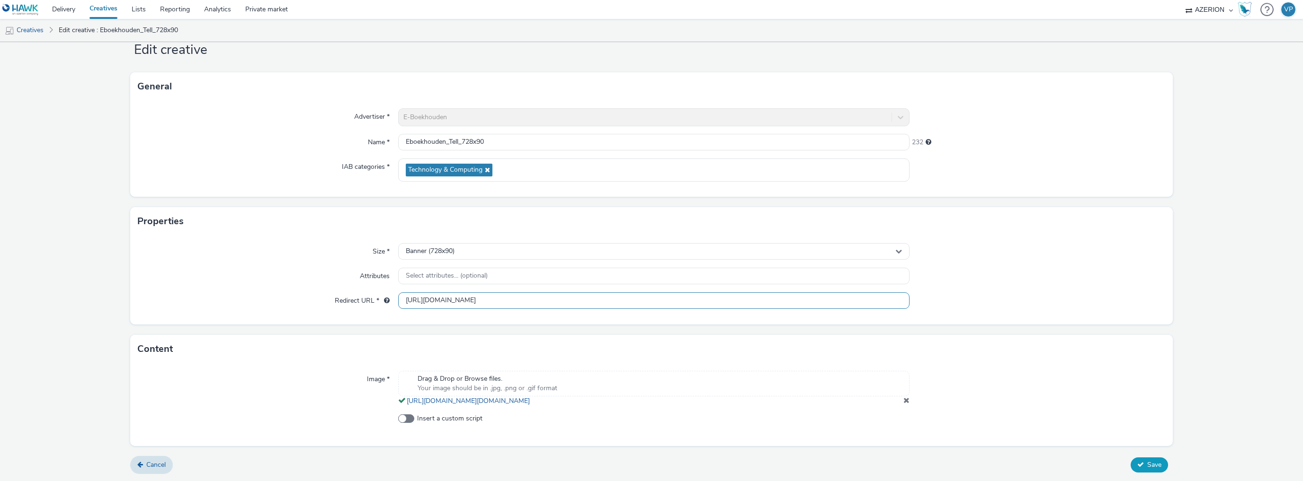
type input "[URL][DOMAIN_NAME]"
click at [1137, 464] on icon at bounding box center [1140, 465] width 7 height 7
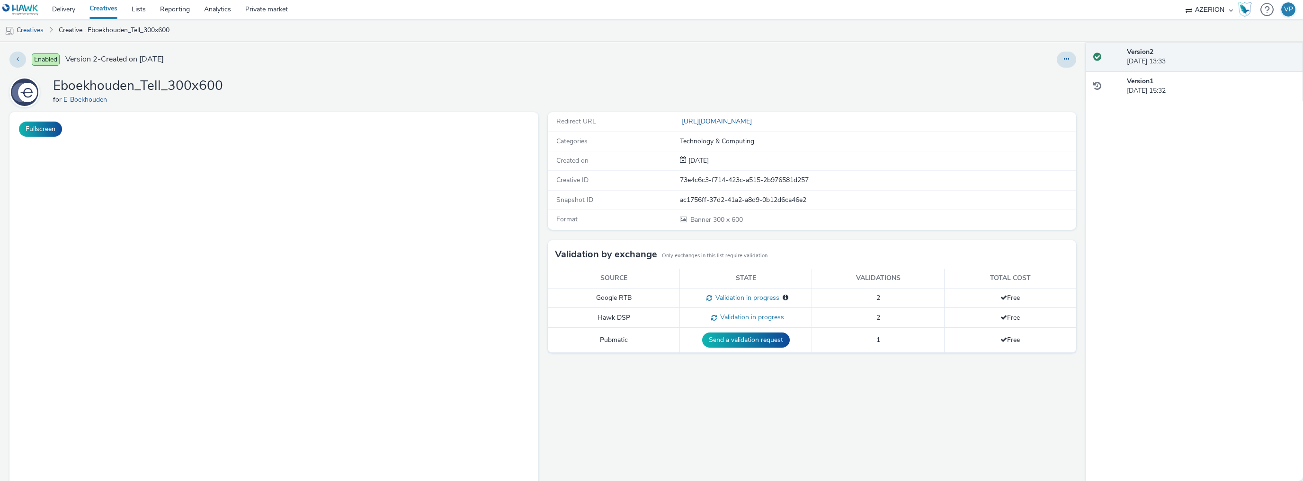
select select "ac009755-aa48-4799-8050-7a339a378eb8"
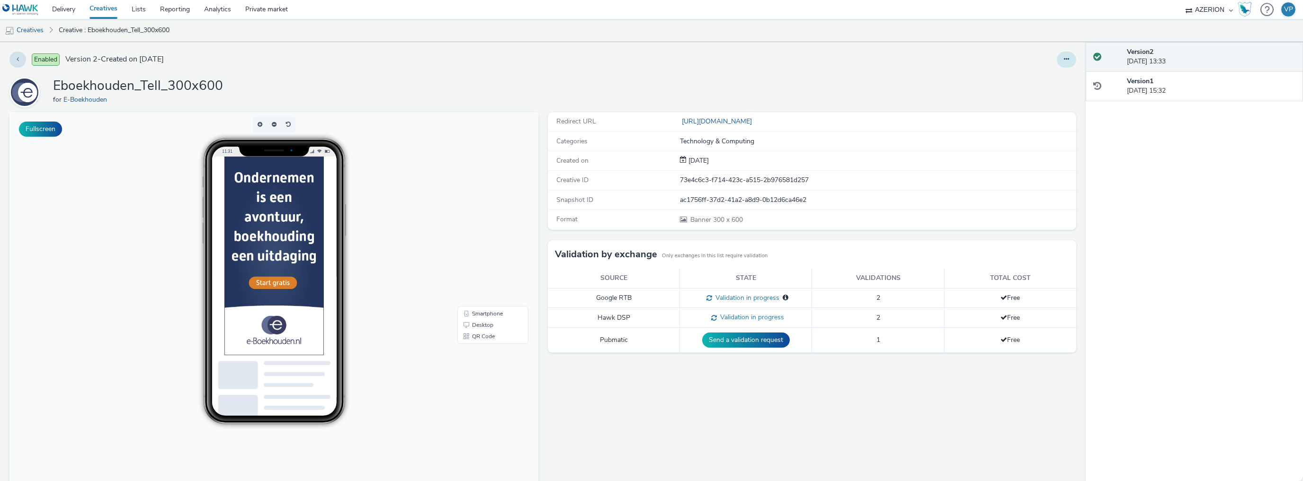
click at [1064, 58] on icon at bounding box center [1066, 59] width 5 height 7
drag, startPoint x: 1038, startPoint y: 81, endPoint x: 932, endPoint y: 34, distance: 116.6
click at [1038, 81] on link "Edit" at bounding box center [1040, 78] width 71 height 19
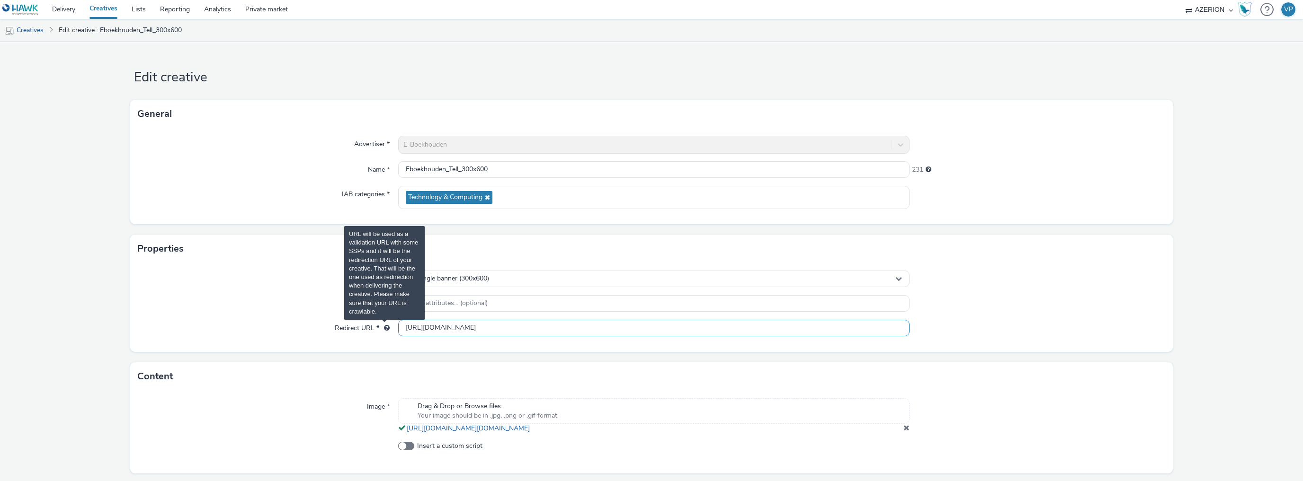
drag, startPoint x: 792, startPoint y: 330, endPoint x: 377, endPoint y: 324, distance: 414.3
click at [381, 323] on div "Redirect URL * [URL][DOMAIN_NAME]" at bounding box center [651, 328] width 1027 height 17
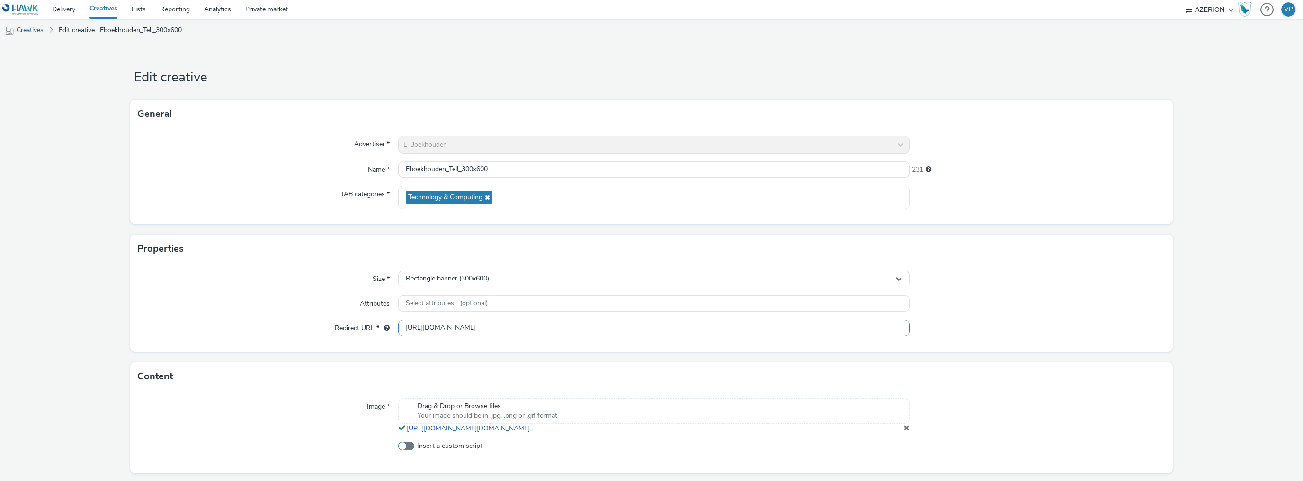
paste input "text"
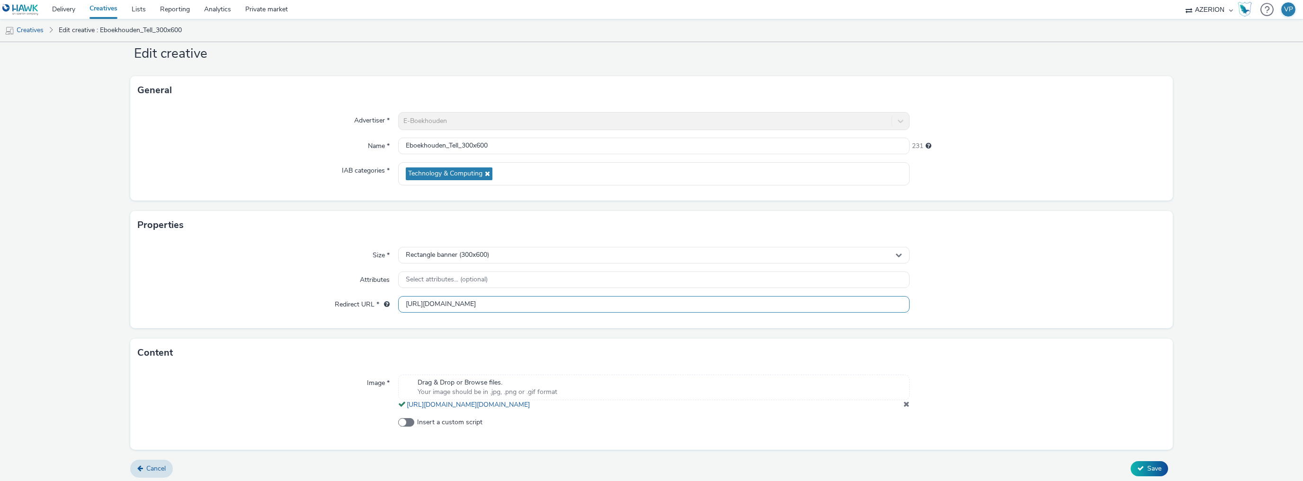
scroll to position [36, 0]
type input "[URL][DOMAIN_NAME]"
click at [1150, 465] on span "Save" at bounding box center [1154, 465] width 14 height 9
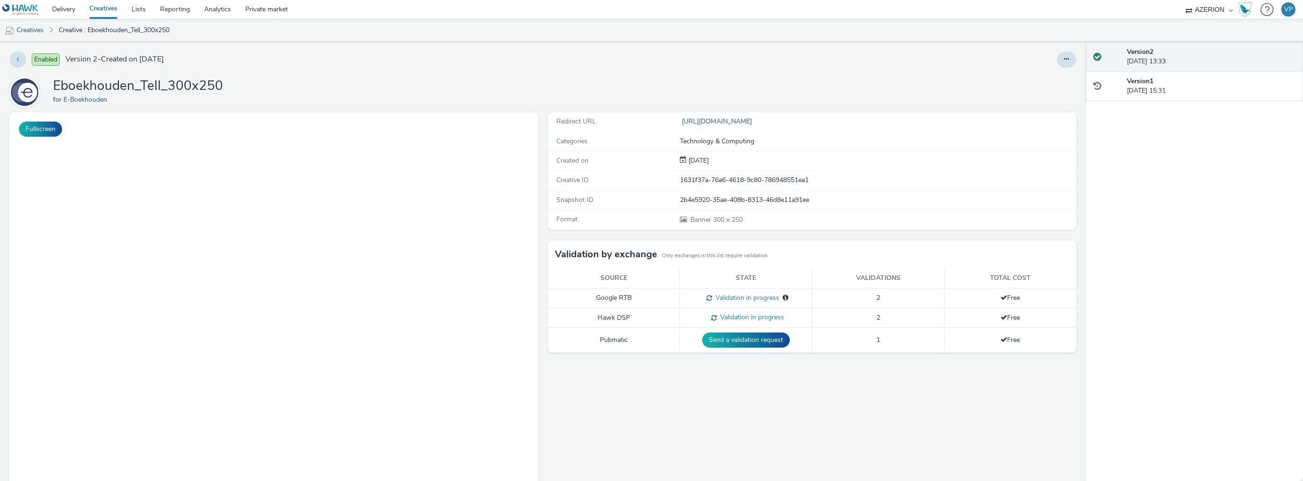
select select "ac009755-aa48-4799-8050-7a339a378eb8"
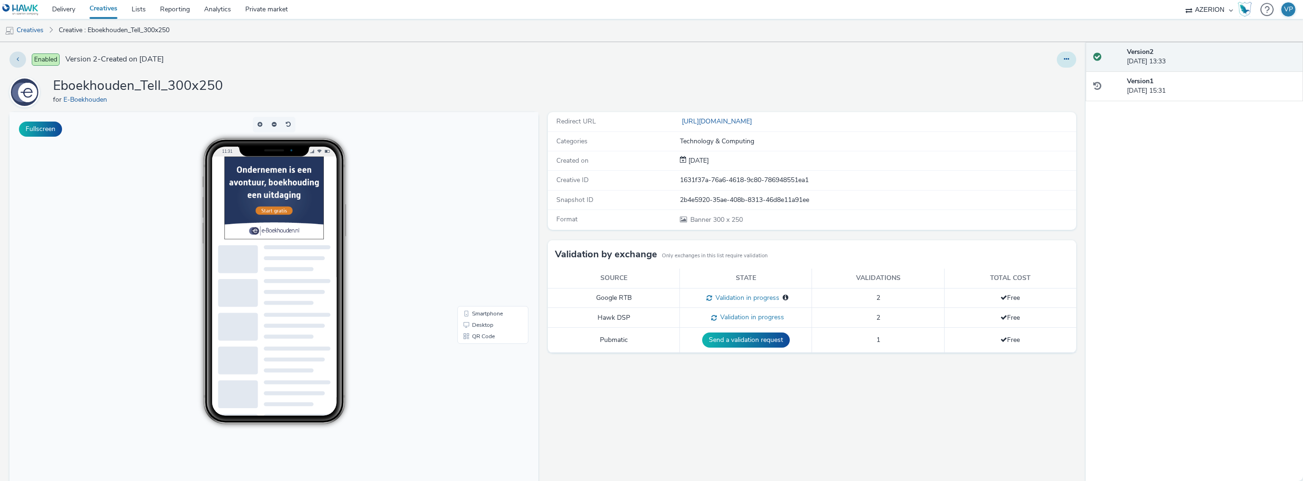
click at [1064, 58] on icon at bounding box center [1066, 59] width 5 height 7
click at [1026, 77] on link "Edit" at bounding box center [1040, 78] width 71 height 19
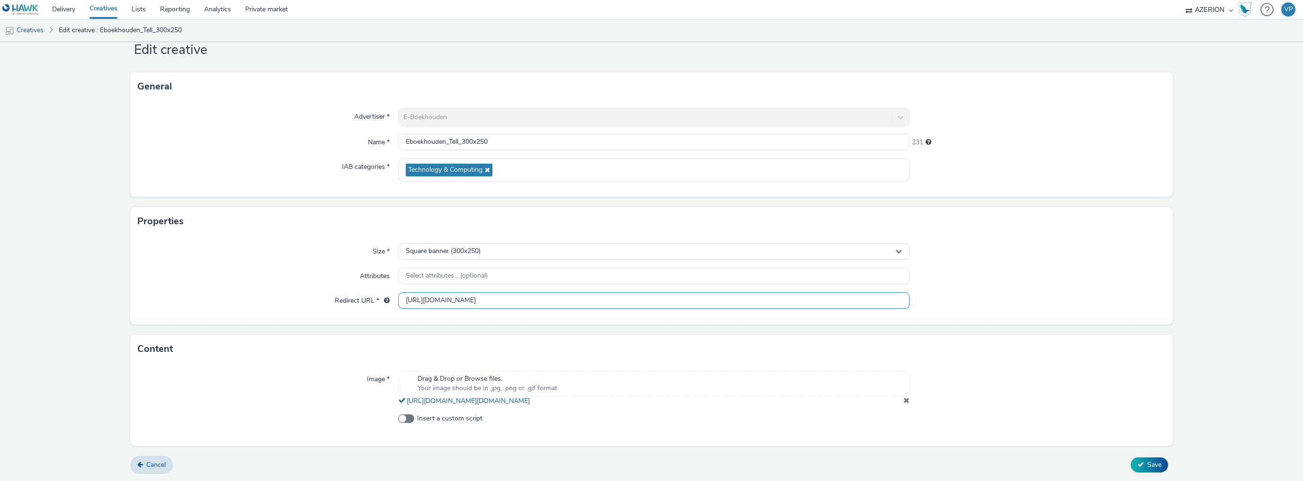
drag, startPoint x: 784, startPoint y: 288, endPoint x: 314, endPoint y: 312, distance: 470.8
click at [295, 306] on div "Size * Square banner (300x250) Attributes Select attributes... (optional) Redir…" at bounding box center [651, 280] width 1043 height 89
paste input "text"
type input "[URL][DOMAIN_NAME]"
click at [1147, 464] on span "Save" at bounding box center [1154, 465] width 14 height 9
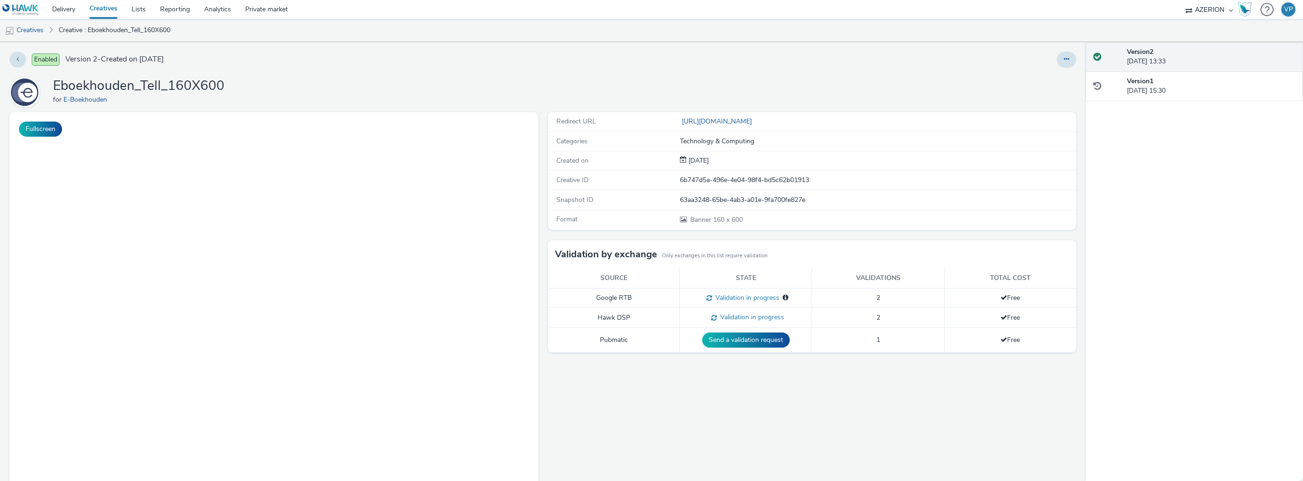
select select "ac009755-aa48-4799-8050-7a339a378eb8"
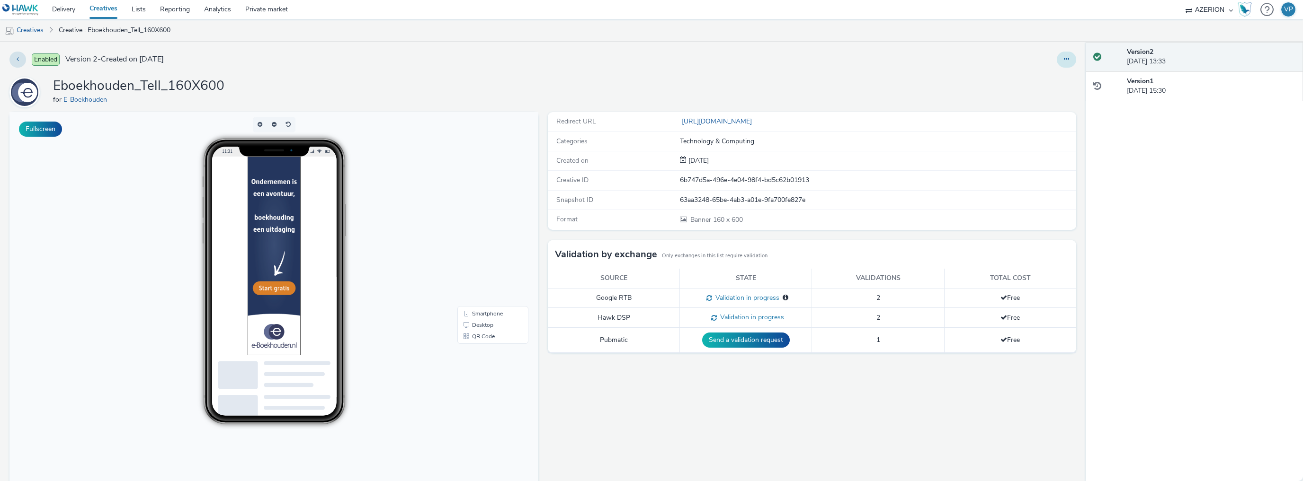
click at [1064, 58] on icon at bounding box center [1066, 59] width 5 height 7
click at [1022, 76] on link "Edit" at bounding box center [1040, 78] width 71 height 19
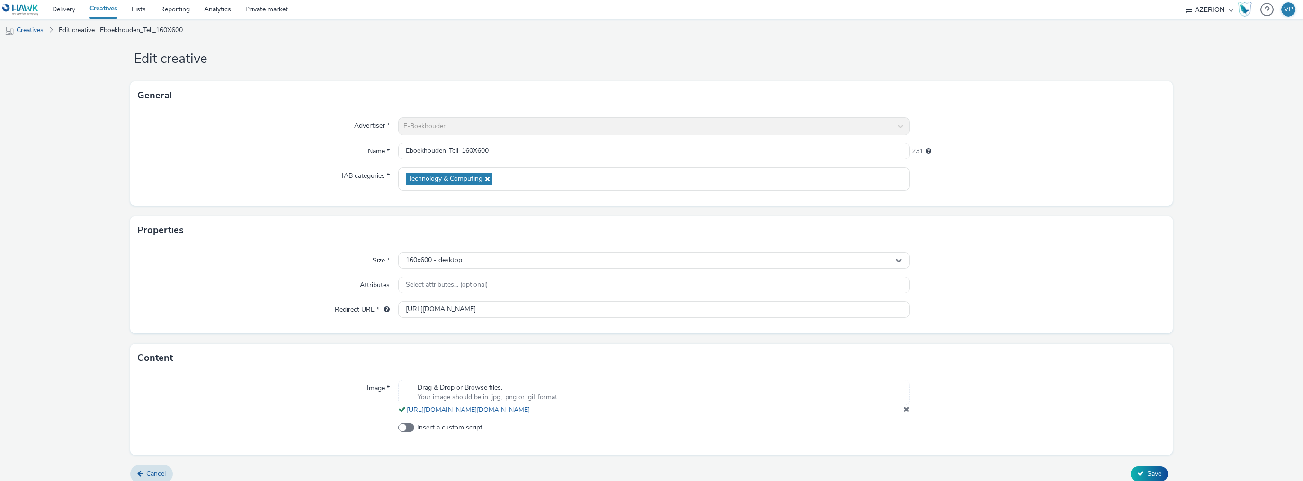
scroll to position [36, 0]
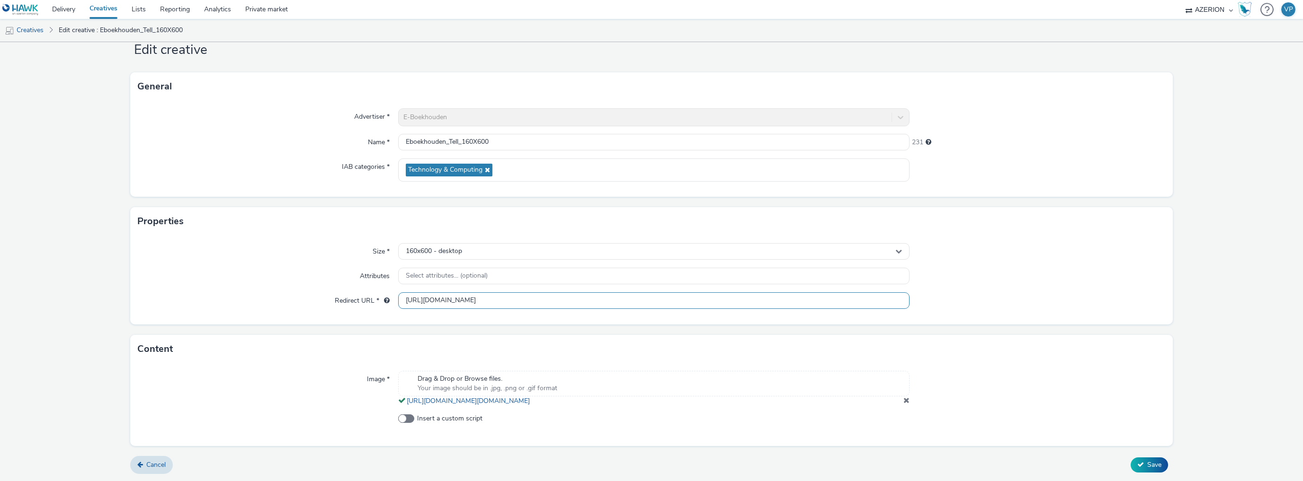
drag, startPoint x: 760, startPoint y: 290, endPoint x: 320, endPoint y: 293, distance: 440.3
click at [320, 293] on div "Redirect URL * https://www.e-boekhouden.nl/gefeliciteerd?co=fence&utm_source=fe…" at bounding box center [651, 301] width 1027 height 17
paste input "text"
type input "[URL][DOMAIN_NAME]"
click at [1153, 454] on form "Edit creative General Advertiser * E-Boekhouden Name * Eboekhouden_Tell_160X600…" at bounding box center [651, 248] width 1303 height 467
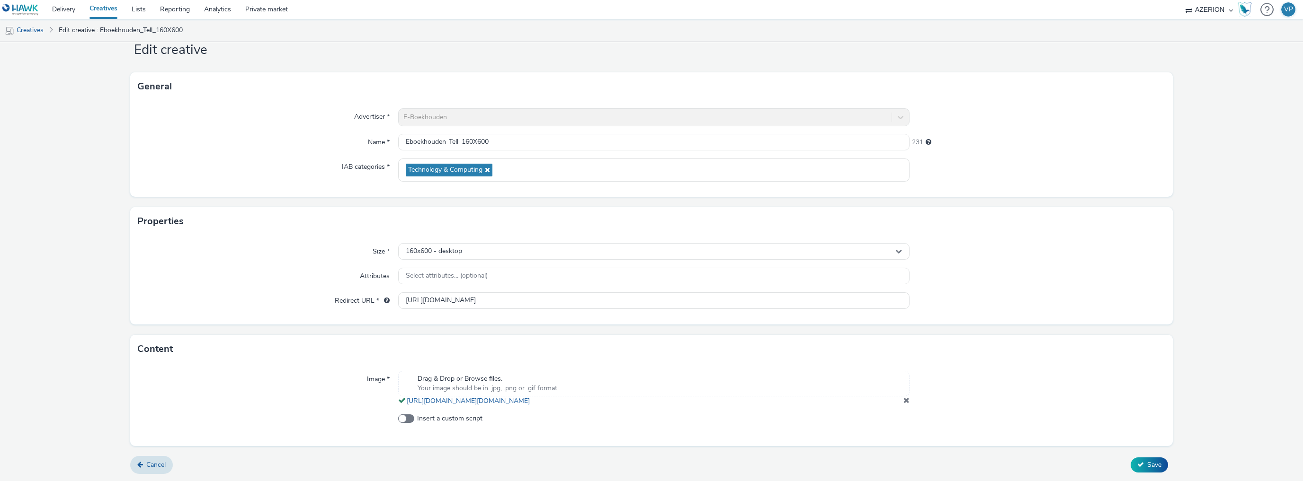
drag, startPoint x: 1147, startPoint y: 464, endPoint x: 1118, endPoint y: 421, distance: 51.2
click at [1147, 462] on span "Save" at bounding box center [1154, 465] width 14 height 9
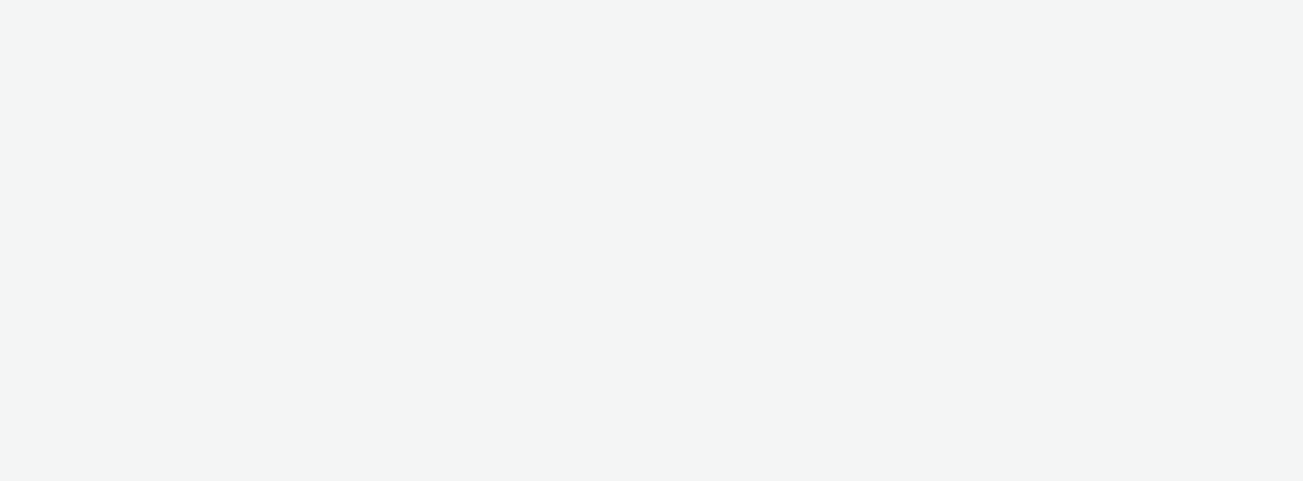
select select "ac009755-aa48-4799-8050-7a339a378eb8"
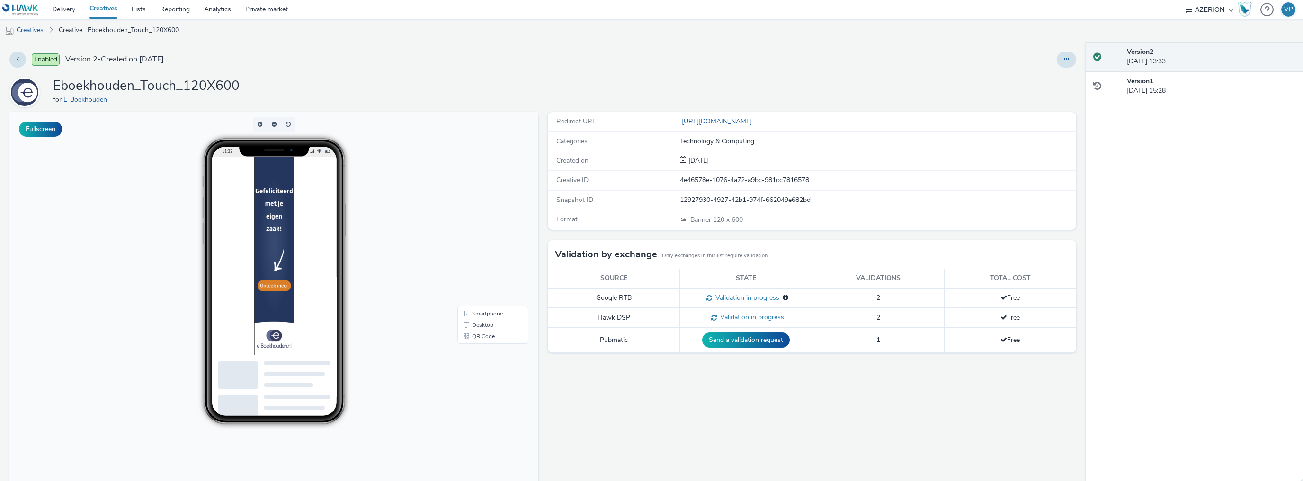
drag, startPoint x: 1061, startPoint y: 61, endPoint x: 1051, endPoint y: 68, distance: 12.9
click at [1064, 62] on icon at bounding box center [1066, 59] width 5 height 7
click at [1030, 80] on link "Edit" at bounding box center [1040, 78] width 71 height 19
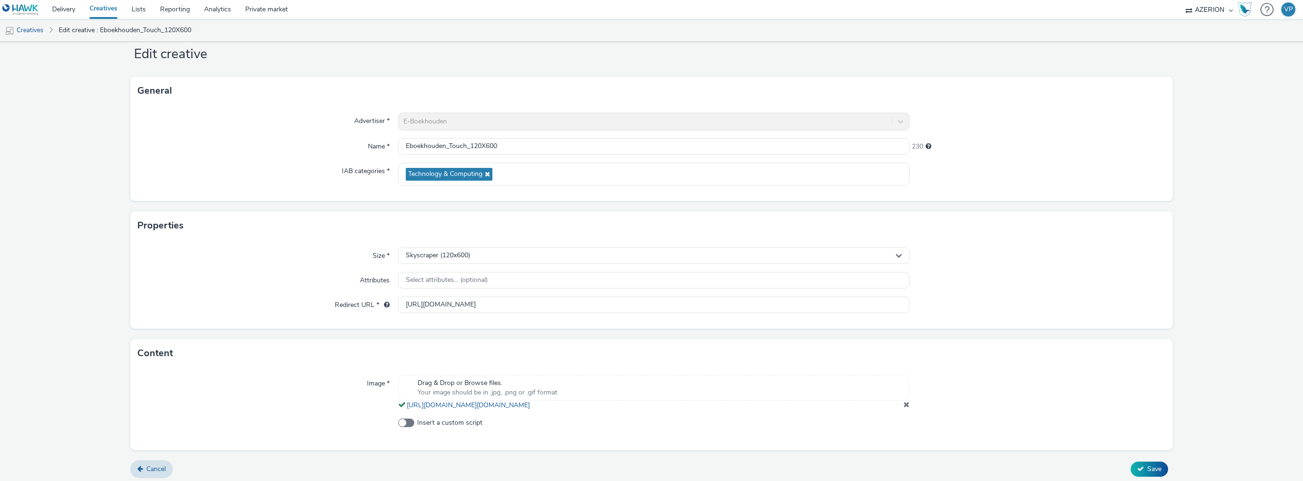
scroll to position [36, 0]
drag, startPoint x: 680, startPoint y: 287, endPoint x: 300, endPoint y: 292, distance: 379.7
click at [300, 293] on div "Redirect URL * [URL][DOMAIN_NAME]" at bounding box center [651, 301] width 1027 height 17
paste input "text"
type input "[URL][DOMAIN_NAME]"
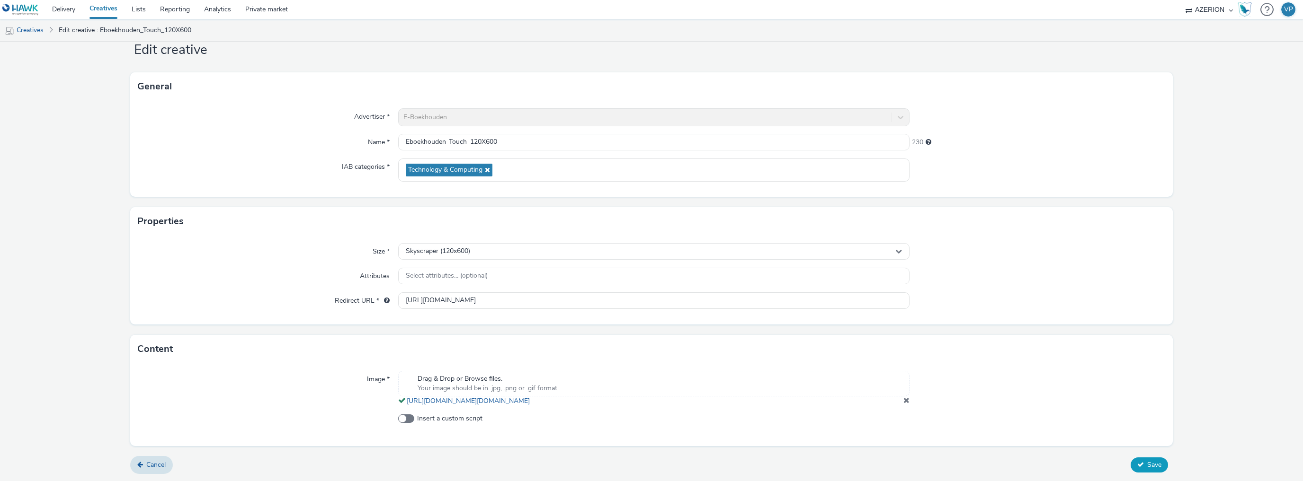
click at [1147, 467] on span "Save" at bounding box center [1154, 465] width 14 height 9
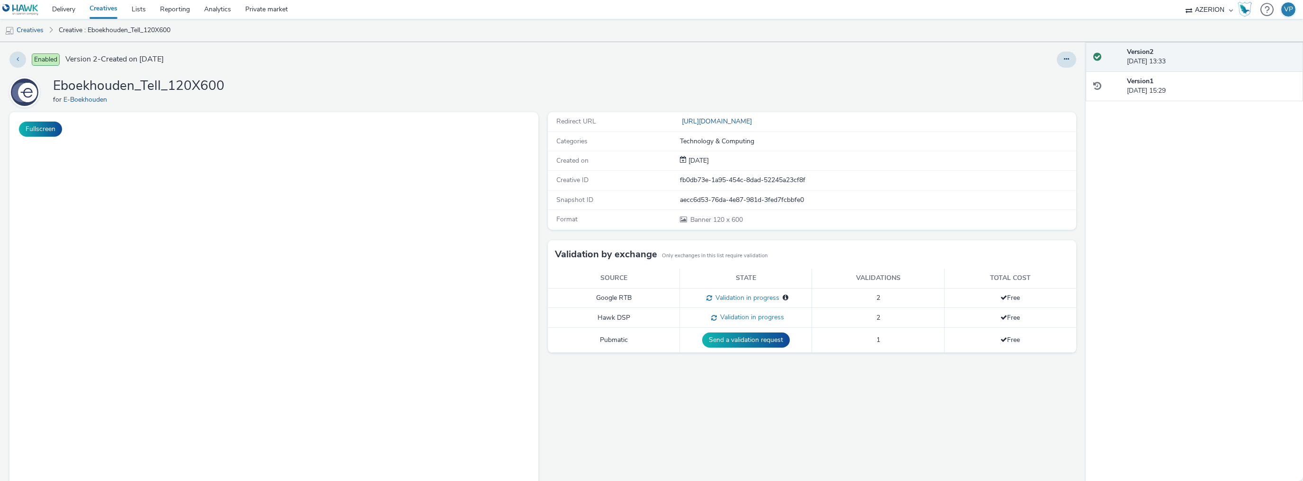
select select "ac009755-aa48-4799-8050-7a339a378eb8"
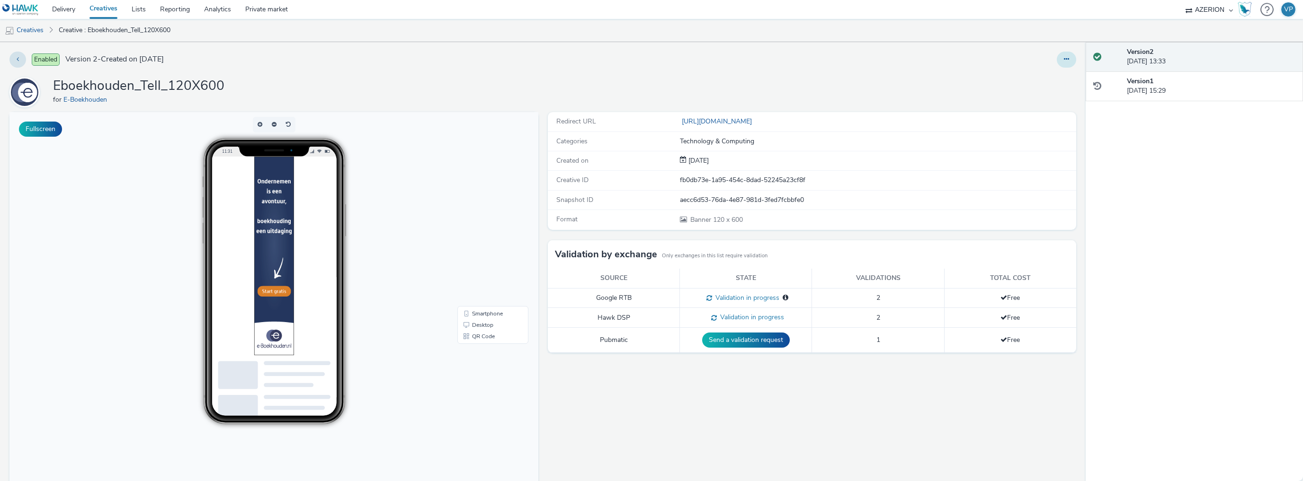
click at [1064, 62] on icon at bounding box center [1066, 59] width 5 height 7
click at [1036, 77] on link "Edit" at bounding box center [1040, 78] width 71 height 19
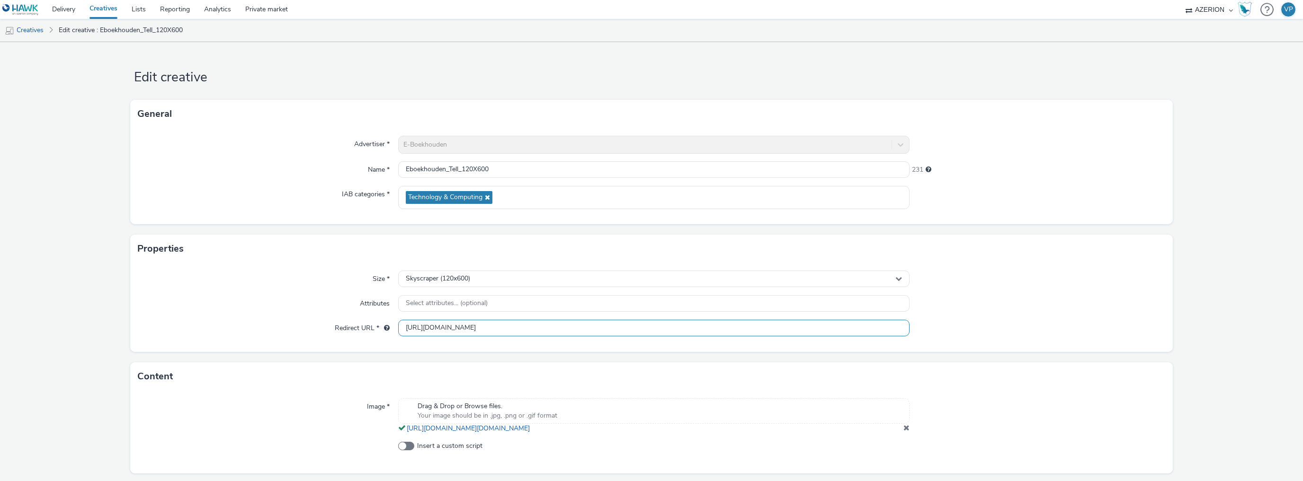
drag, startPoint x: 787, startPoint y: 330, endPoint x: 334, endPoint y: 340, distance: 453.7
click at [334, 340] on div "Size * Skyscraper (120x600) Attributes Select attributes... (optional) Redirect…" at bounding box center [651, 307] width 1043 height 89
paste input "text"
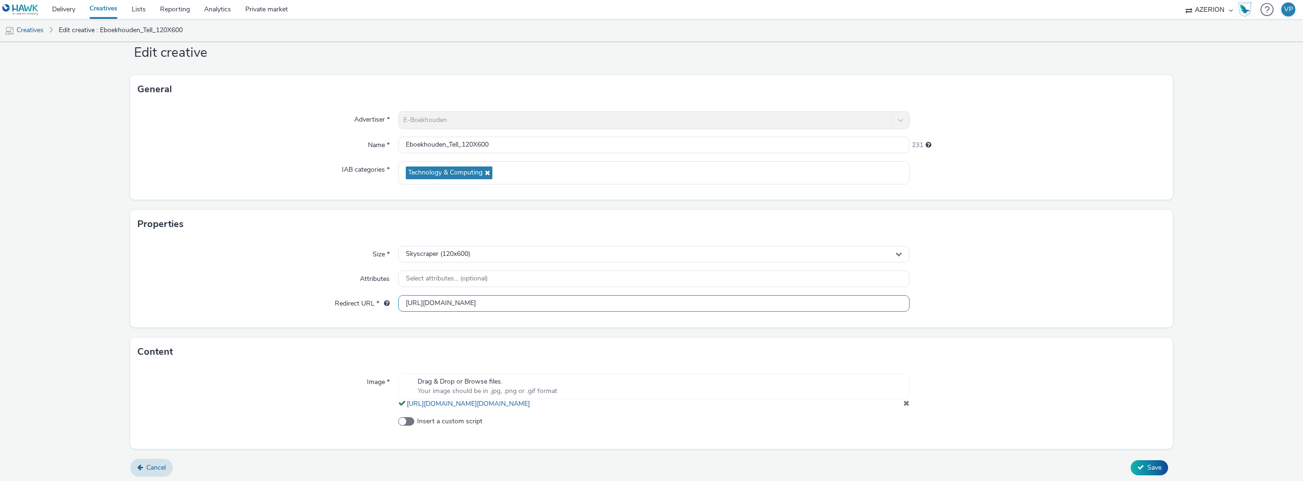
scroll to position [36, 0]
type input "[URL][DOMAIN_NAME]"
click at [1141, 465] on button "Save" at bounding box center [1149, 465] width 37 height 15
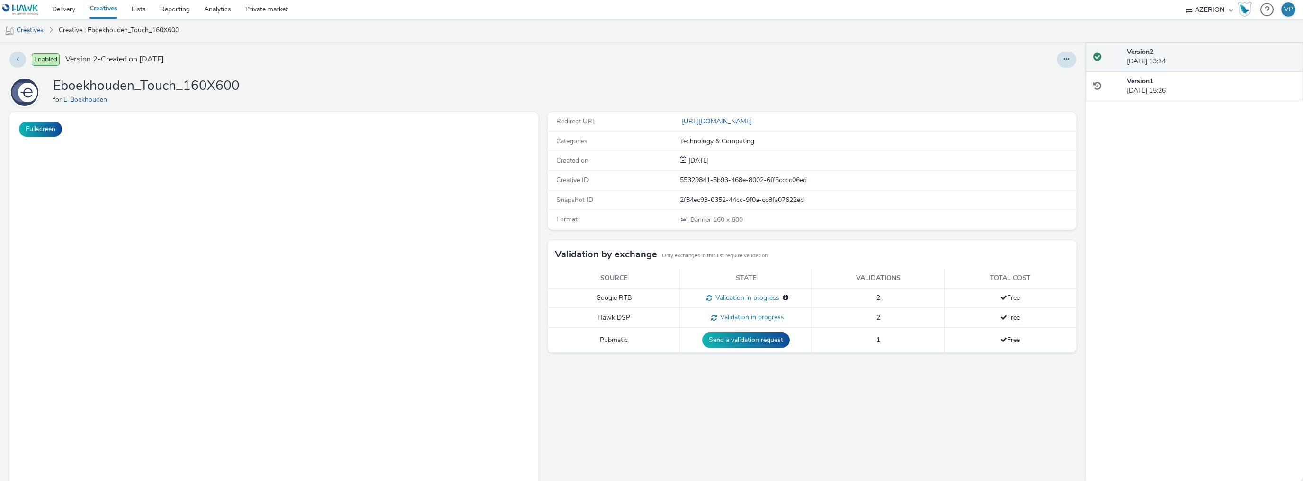
select select "ac009755-aa48-4799-8050-7a339a378eb8"
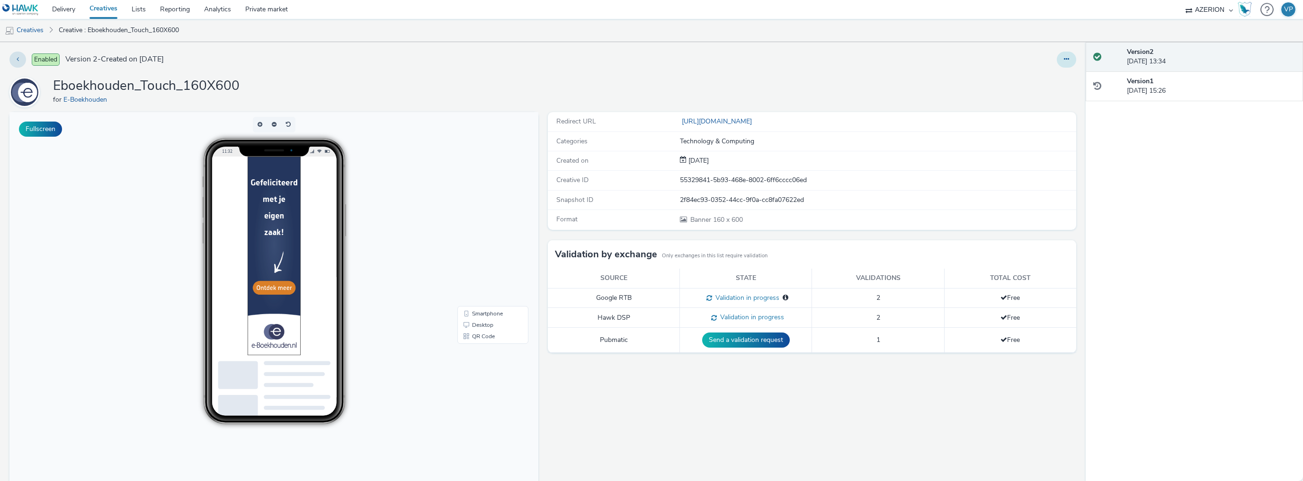
click at [1060, 63] on button at bounding box center [1066, 60] width 19 height 16
drag, startPoint x: 1039, startPoint y: 74, endPoint x: 1039, endPoint y: 65, distance: 9.0
click at [1039, 73] on link "Edit" at bounding box center [1040, 78] width 71 height 19
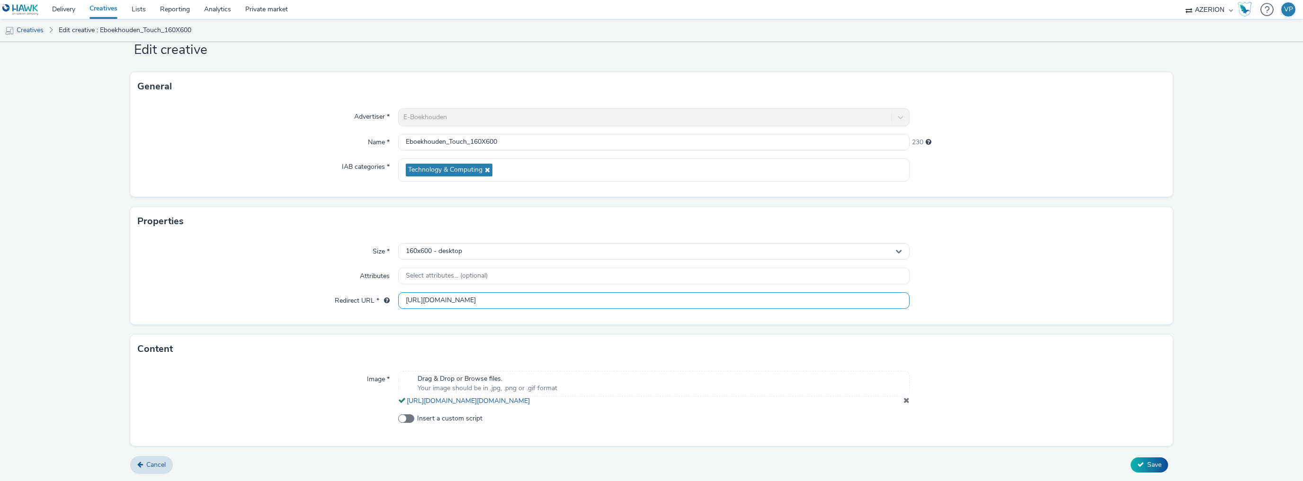
scroll to position [36, 0]
drag, startPoint x: 769, startPoint y: 286, endPoint x: 270, endPoint y: 267, distance: 498.9
click at [270, 267] on div "Size * 160x600 - desktop Attributes Select attributes... (optional) Redirect UR…" at bounding box center [651, 280] width 1043 height 89
paste input "text"
type input "[URL][DOMAIN_NAME]"
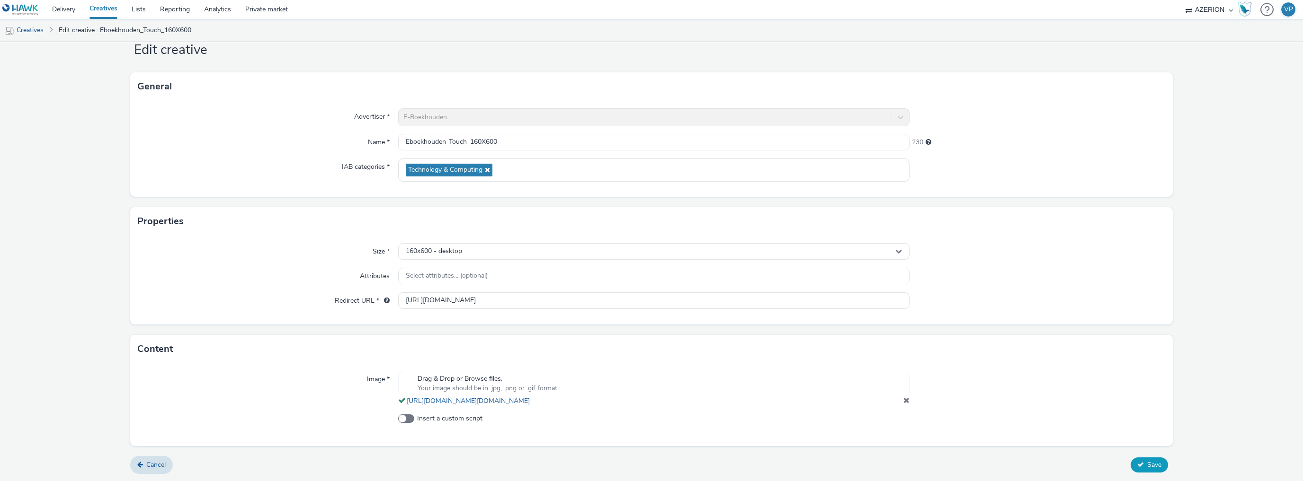
click at [1141, 468] on button "Save" at bounding box center [1149, 465] width 37 height 15
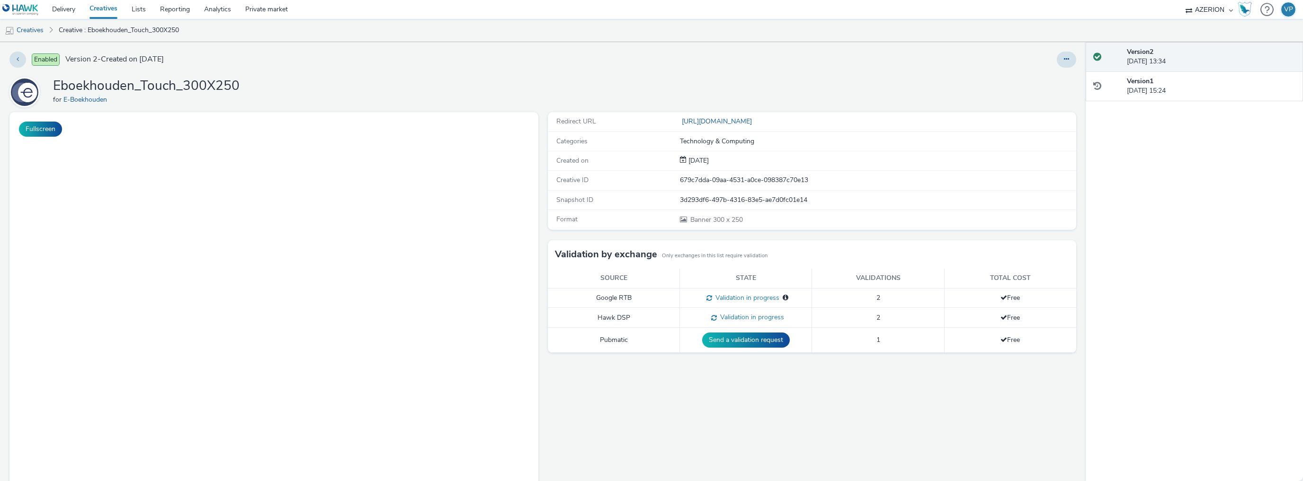
select select "ac009755-aa48-4799-8050-7a339a378eb8"
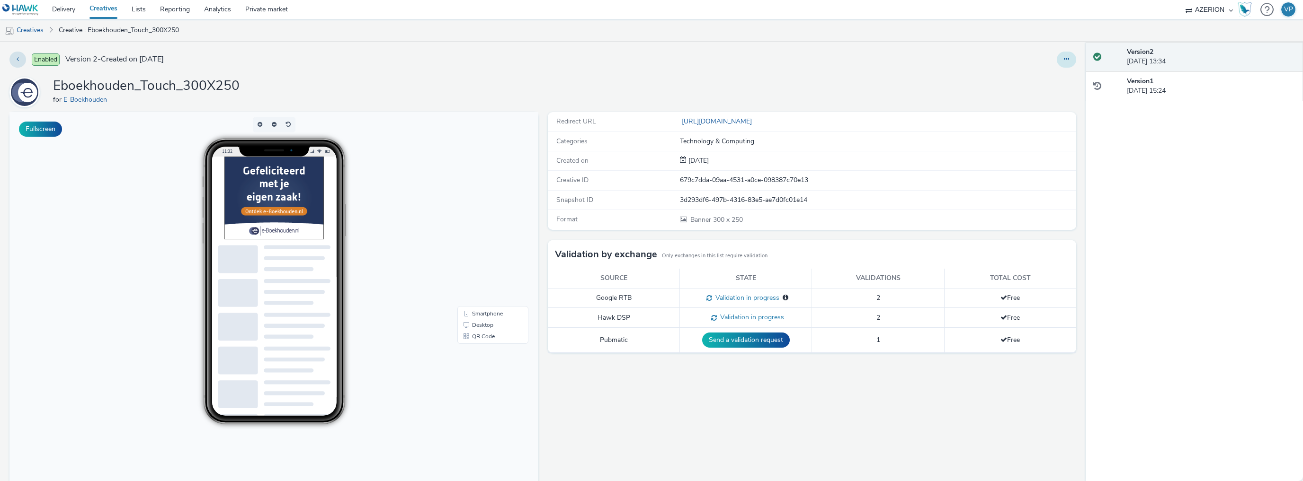
click at [1064, 57] on icon at bounding box center [1066, 59] width 5 height 7
click at [1044, 72] on link "Edit" at bounding box center [1040, 78] width 71 height 19
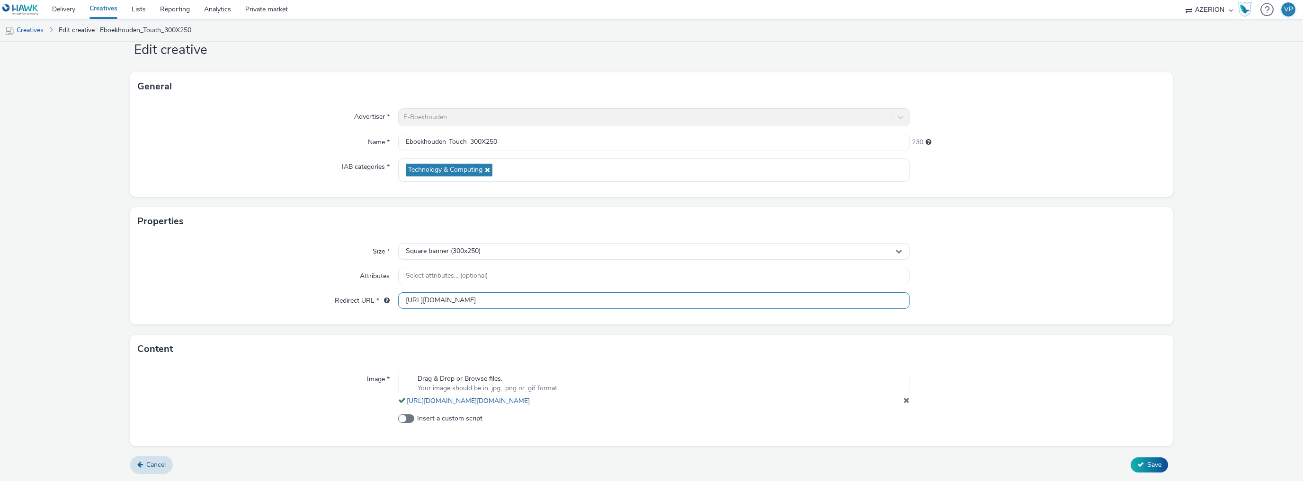
drag, startPoint x: 724, startPoint y: 287, endPoint x: 348, endPoint y: 309, distance: 377.0
click at [348, 308] on div "Size * Square banner (300x250) Attributes Select attributes... (optional) Redir…" at bounding box center [651, 280] width 1043 height 89
paste input "text"
type input "[URL][DOMAIN_NAME]"
click at [1148, 465] on span "Save" at bounding box center [1154, 465] width 14 height 9
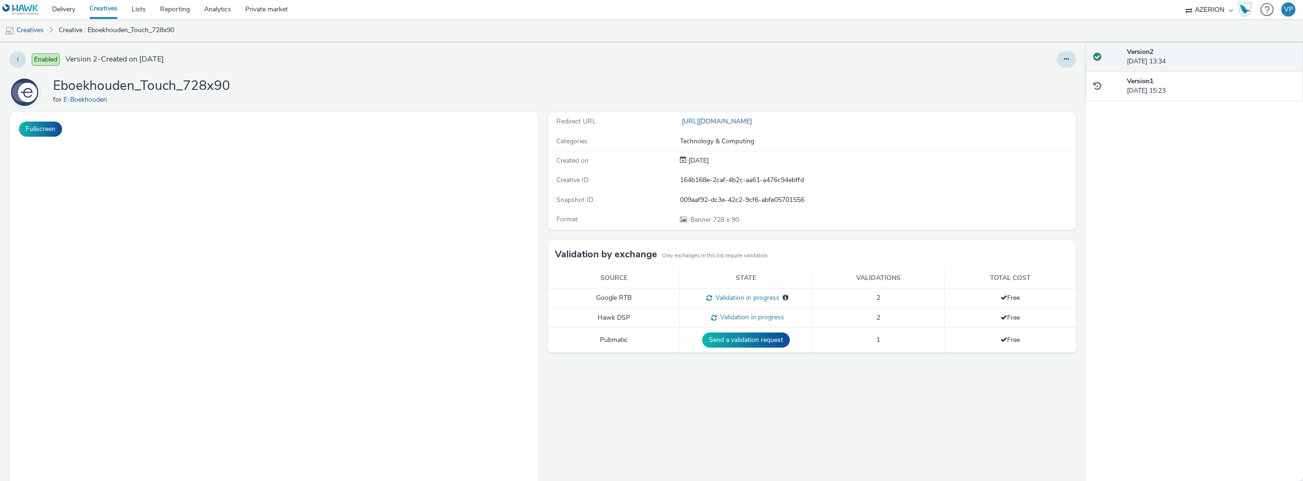
select select "ac009755-aa48-4799-8050-7a339a378eb8"
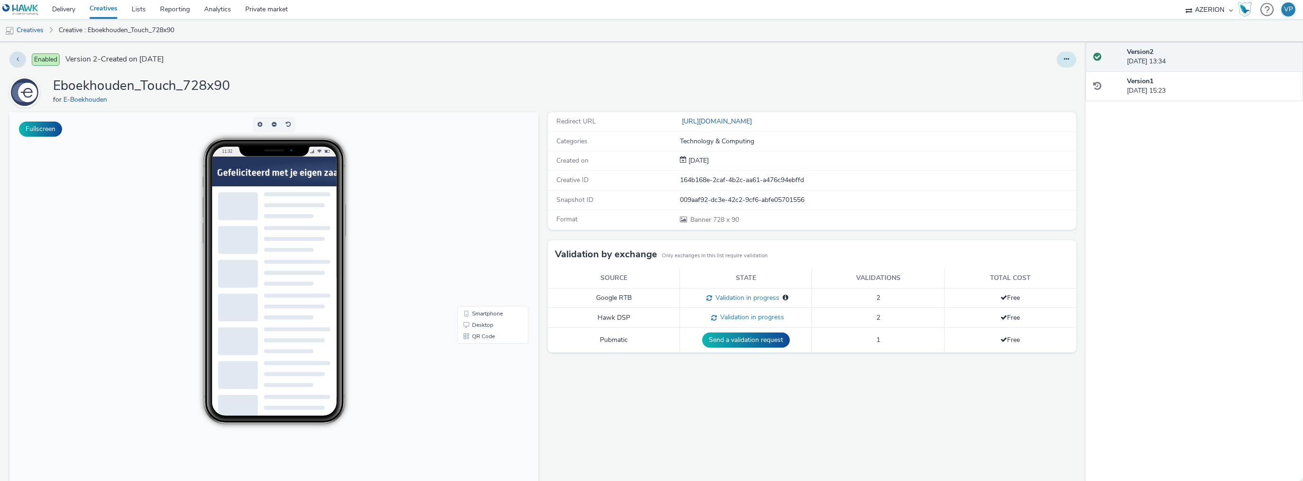
drag, startPoint x: 1063, startPoint y: 59, endPoint x: 1058, endPoint y: 66, distance: 9.1
click at [1064, 60] on icon at bounding box center [1066, 59] width 5 height 7
click at [1048, 78] on link "Edit" at bounding box center [1040, 78] width 71 height 19
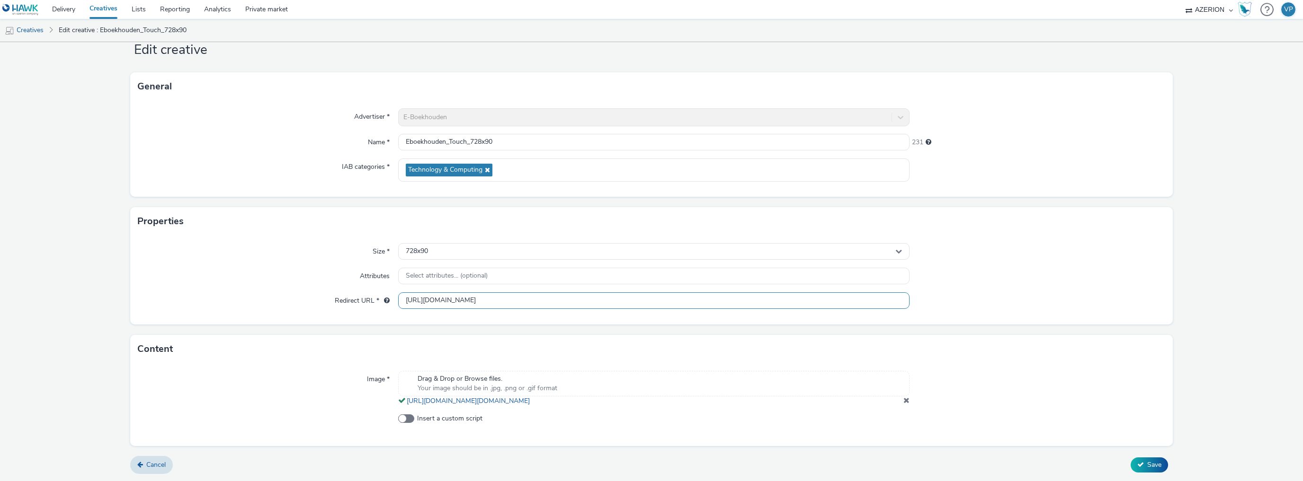
drag, startPoint x: 766, startPoint y: 290, endPoint x: 304, endPoint y: 299, distance: 462.2
click at [304, 299] on div "Redirect URL * https://www.e-boekhouden.nl/gefeliciteerd?co=fence&utm_source=fe…" at bounding box center [651, 301] width 1027 height 17
paste input "text"
type input "[URL][DOMAIN_NAME]"
click at [1147, 463] on span "Save" at bounding box center [1154, 465] width 14 height 9
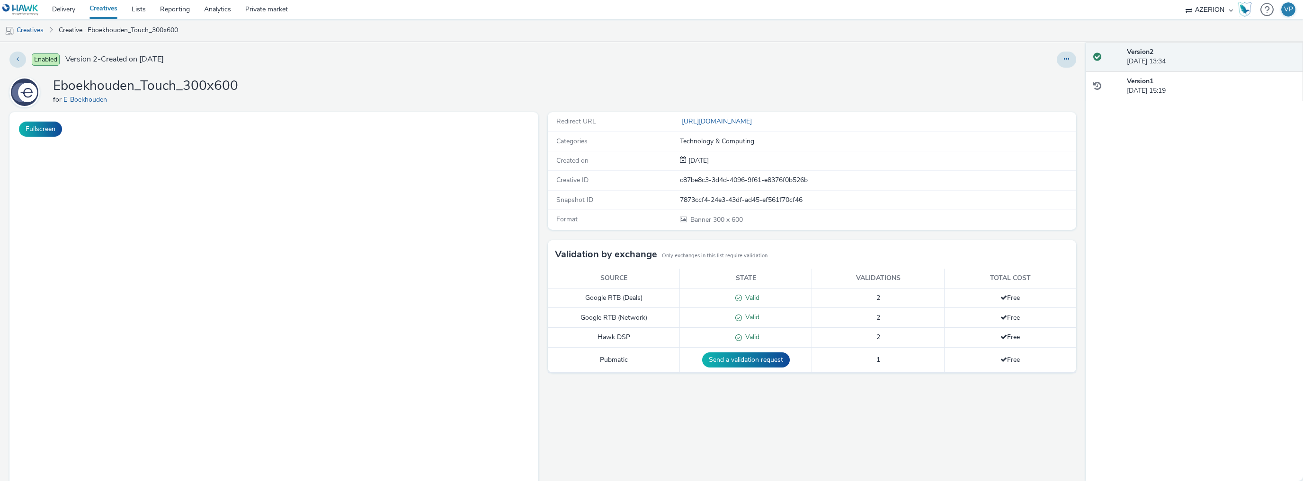
select select "ac009755-aa48-4799-8050-7a339a378eb8"
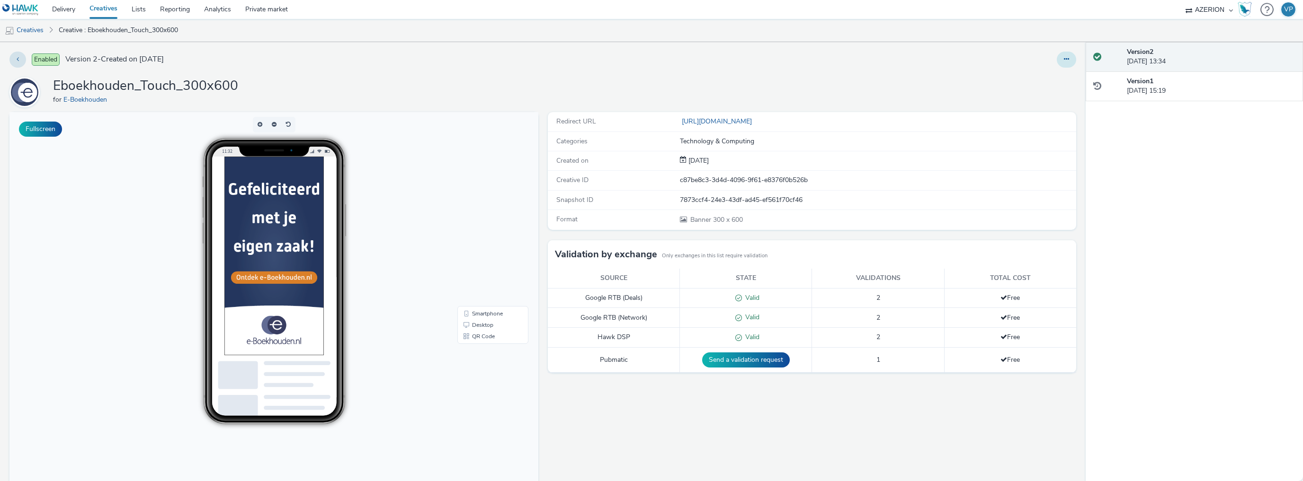
click at [1066, 58] on button at bounding box center [1066, 60] width 19 height 16
click at [1051, 75] on link "Edit" at bounding box center [1040, 78] width 71 height 19
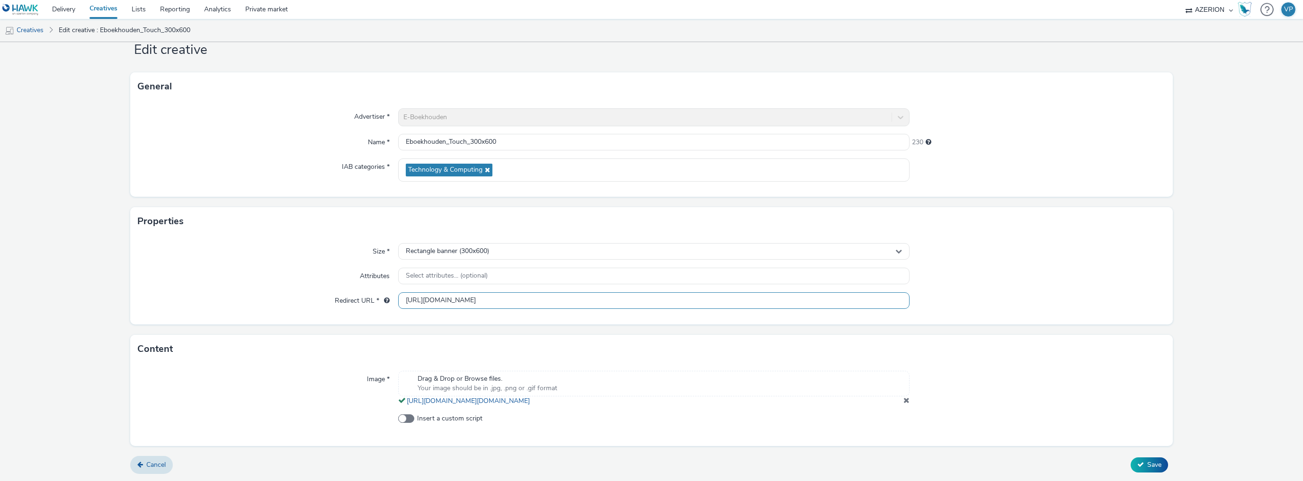
drag, startPoint x: 770, startPoint y: 289, endPoint x: 316, endPoint y: 325, distance: 455.4
click at [308, 318] on form "Edit creative General Advertiser * E-Boekhouden Name * Eboekhouden_Touch_300x60…" at bounding box center [651, 248] width 1303 height 467
paste input "text"
type input "[URL][DOMAIN_NAME]"
click at [1147, 453] on form "Edit creative General Advertiser * E-Boekhouden Name * Eboekhouden_Touch_300x60…" at bounding box center [651, 248] width 1303 height 467
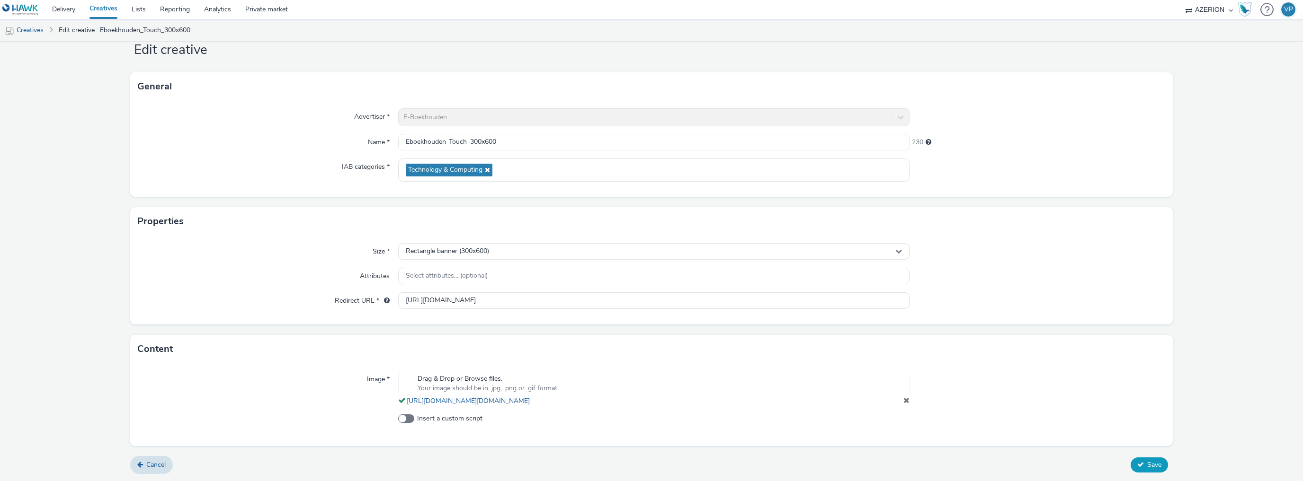
click at [1147, 462] on span "Save" at bounding box center [1154, 465] width 14 height 9
